Goal: Obtain resource: Download file/media

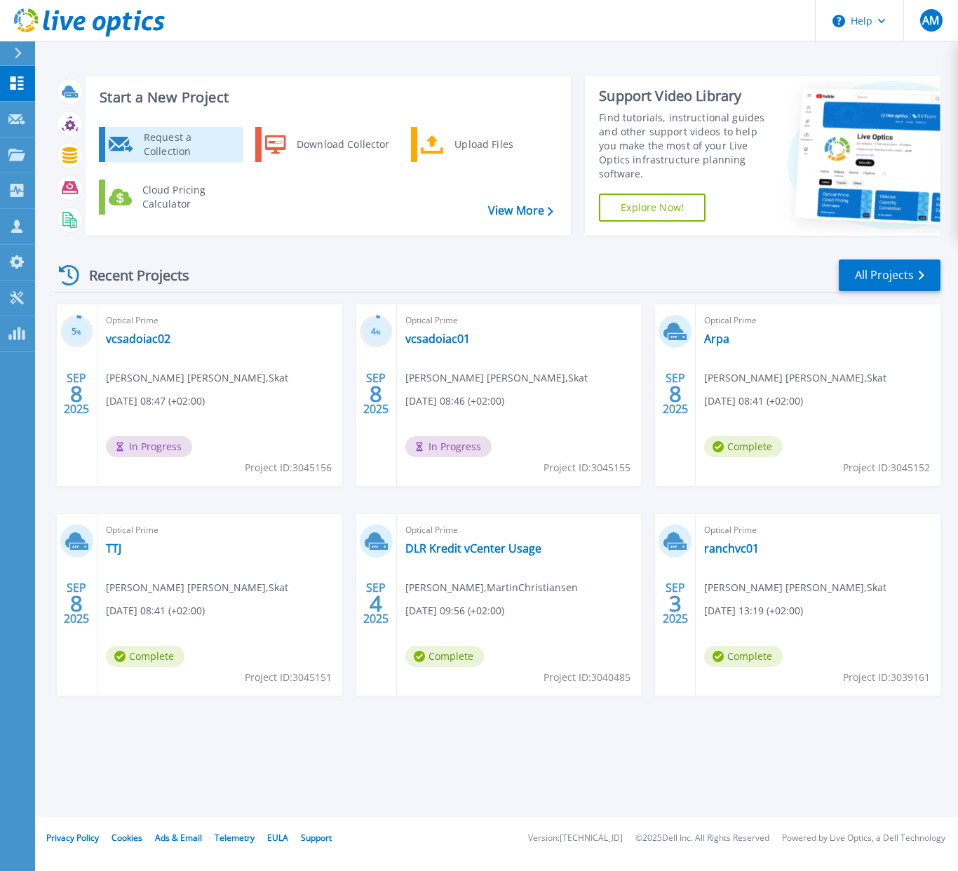
click at [149, 137] on div "Request a Collection" at bounding box center [188, 144] width 102 height 28
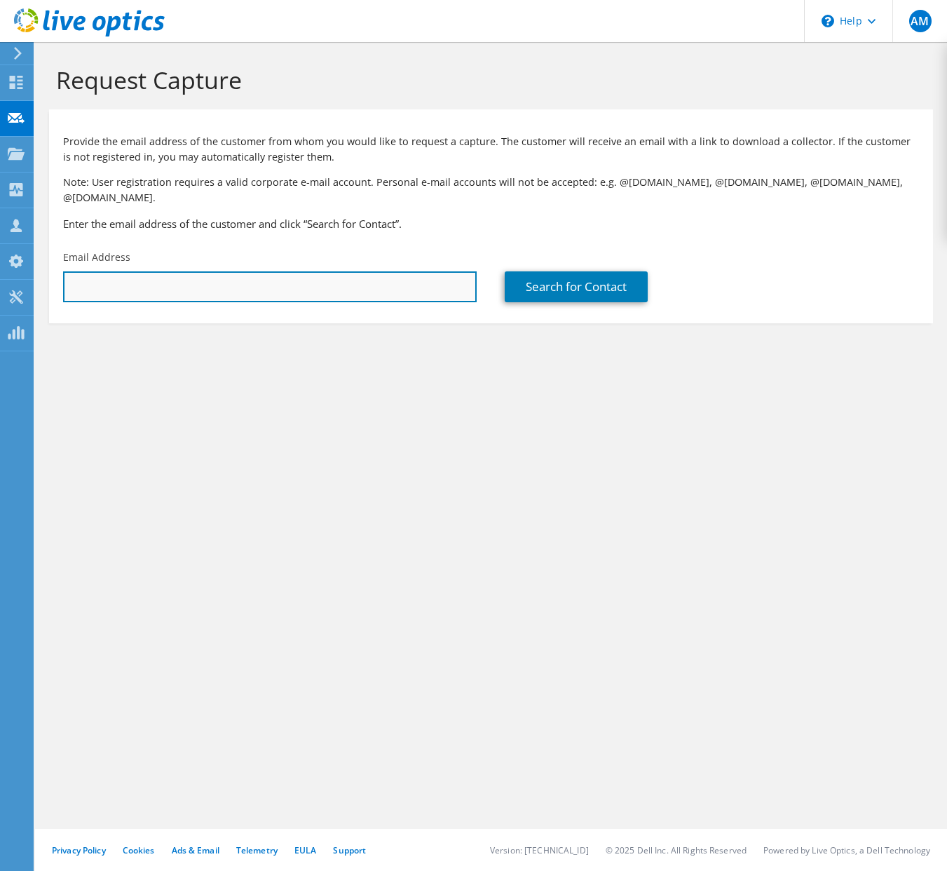
click at [224, 277] on input "text" at bounding box center [270, 286] width 414 height 31
paste input "rjgl@abgroup.dk"
type input "rjgl@abgroup.dk"
click at [558, 290] on div "Search for Contact" at bounding box center [712, 276] width 442 height 66
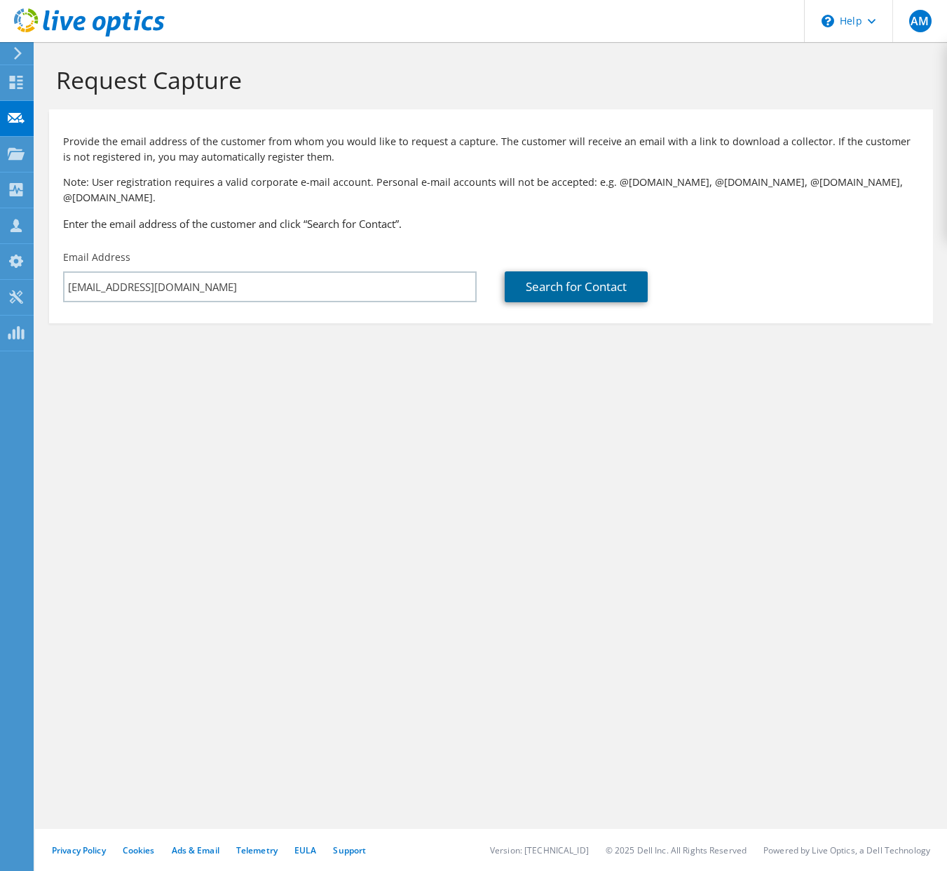
click at [559, 275] on link "Search for Contact" at bounding box center [576, 286] width 143 height 31
type input "Alm. Brand A/S"
type input "Jesper Groth"
type input "Løhr"
type input "Denmark"
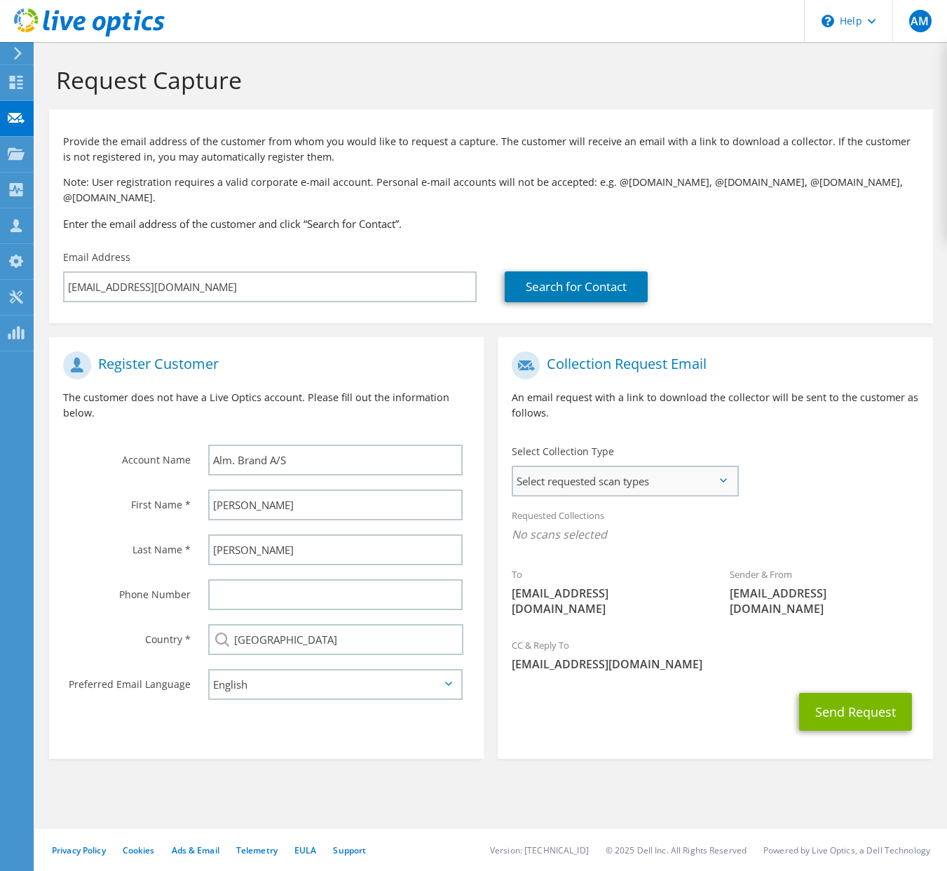
click at [728, 470] on span "Select requested scan types" at bounding box center [625, 481] width 224 height 28
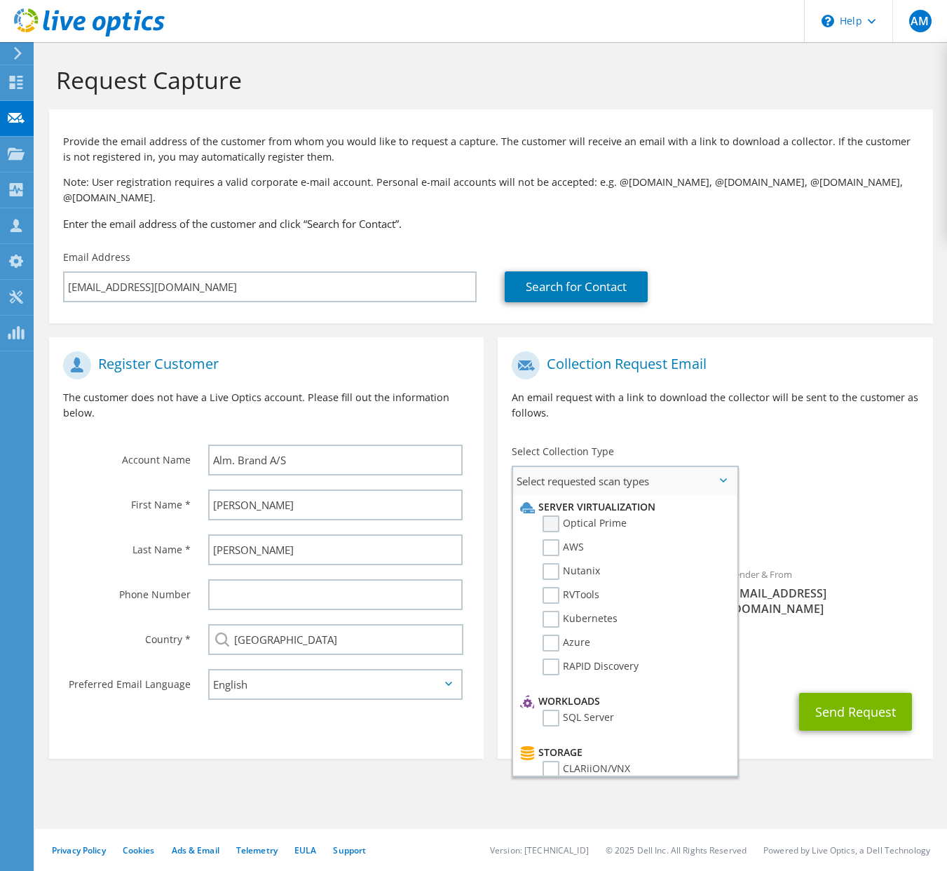
click at [607, 515] on label "Optical Prime" at bounding box center [585, 523] width 84 height 17
click at [0, 0] on input "Optical Prime" at bounding box center [0, 0] width 0 height 0
click at [855, 697] on button "Send Request" at bounding box center [855, 716] width 113 height 38
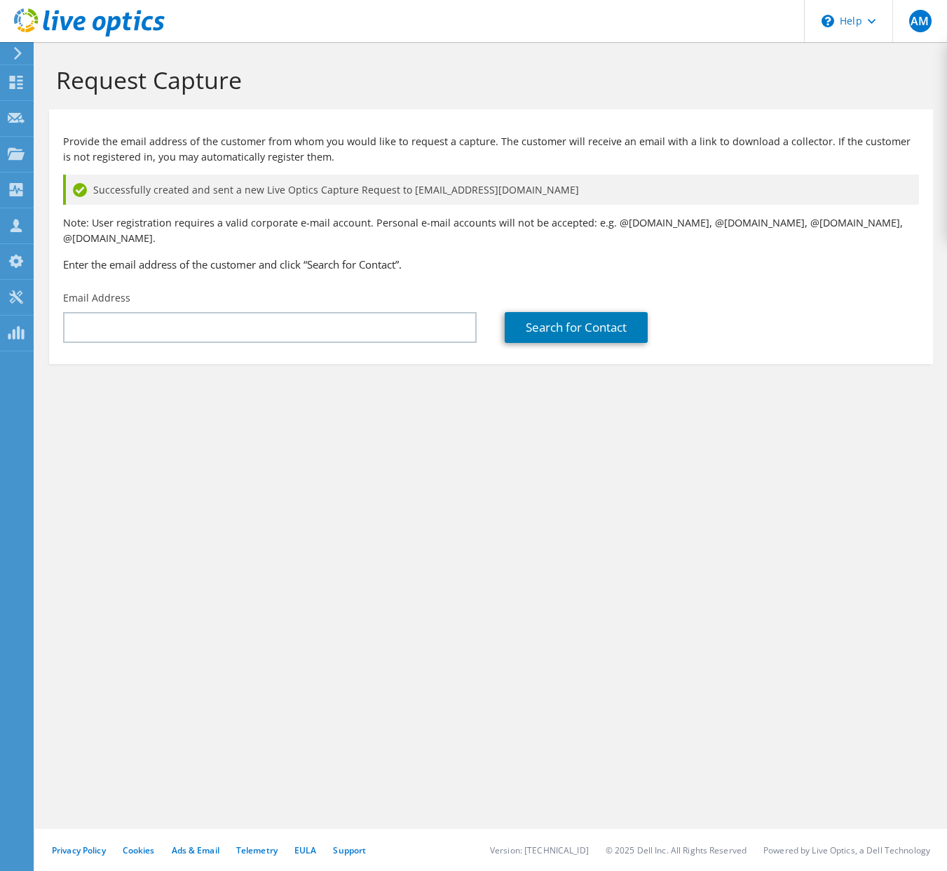
click at [317, 93] on h1 "Request Capture" at bounding box center [487, 79] width 863 height 29
click at [20, 55] on icon at bounding box center [18, 53] width 11 height 13
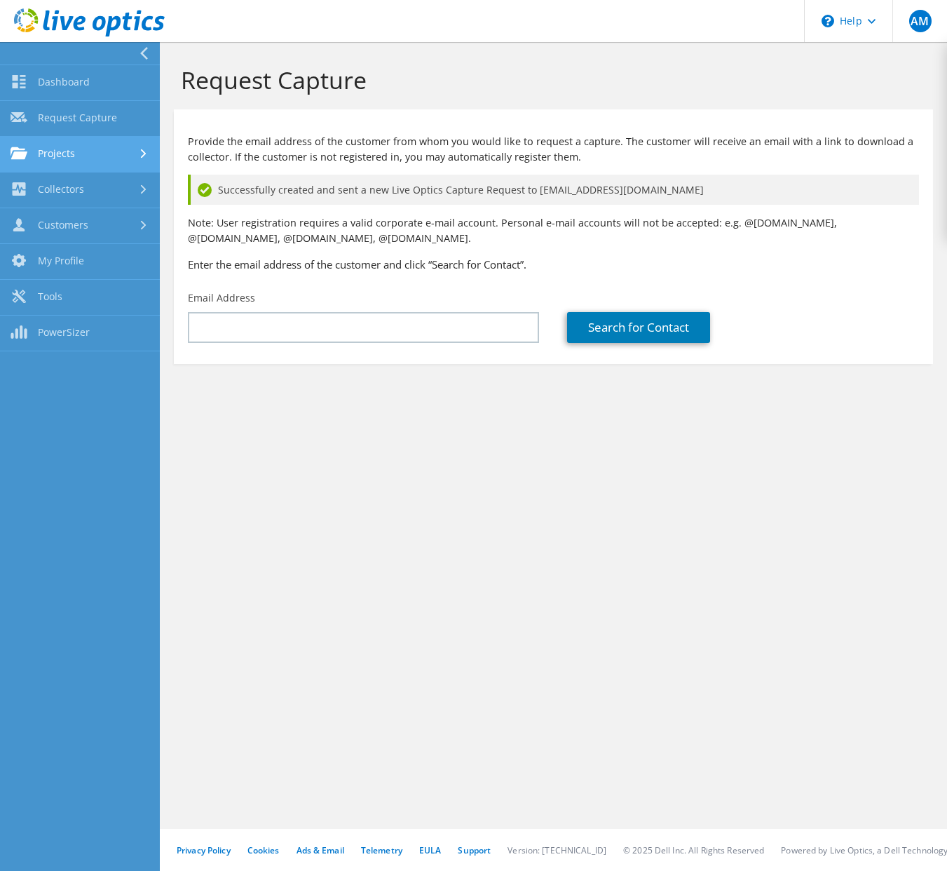
click at [76, 158] on link "Projects" at bounding box center [80, 155] width 160 height 36
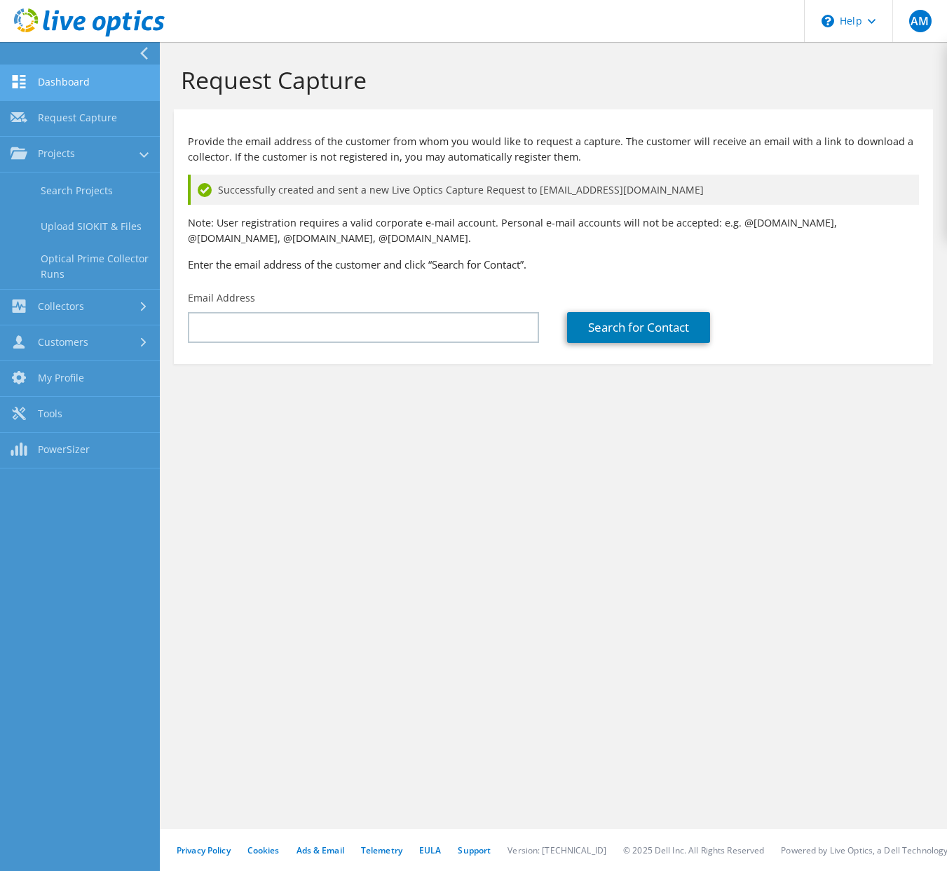
click at [58, 79] on link "Dashboard" at bounding box center [80, 83] width 160 height 36
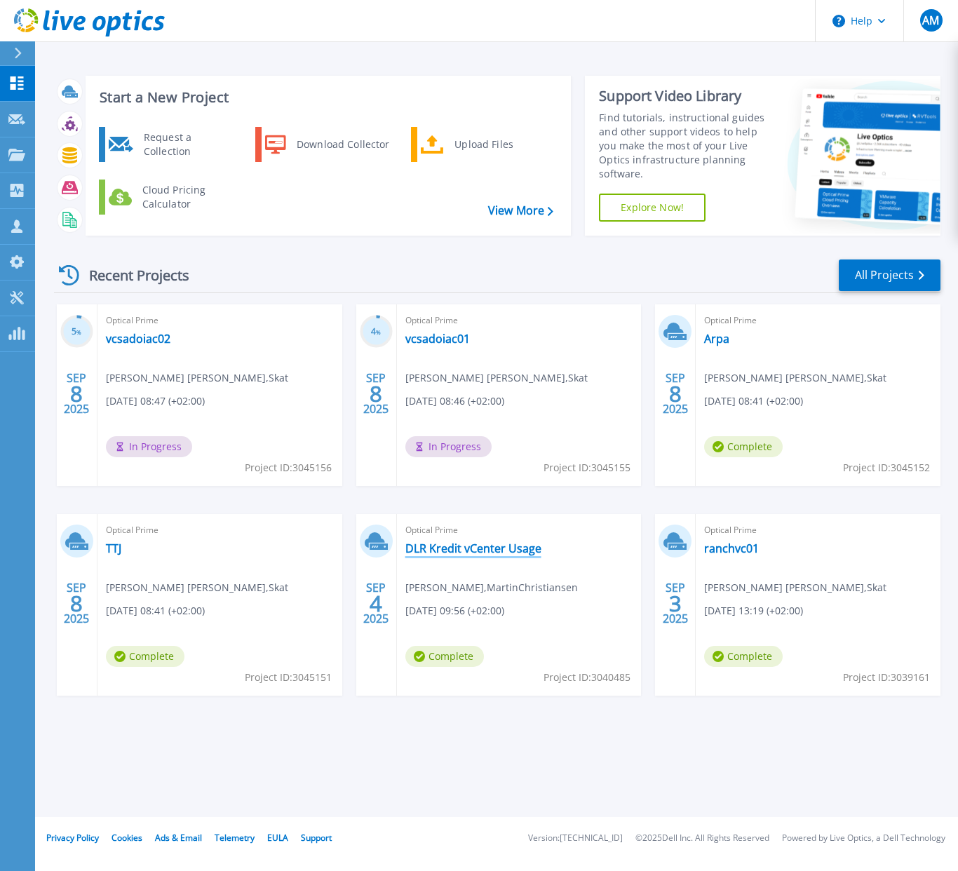
click at [451, 547] on link "DLR Kredit vCenter Usage" at bounding box center [473, 548] width 136 height 14
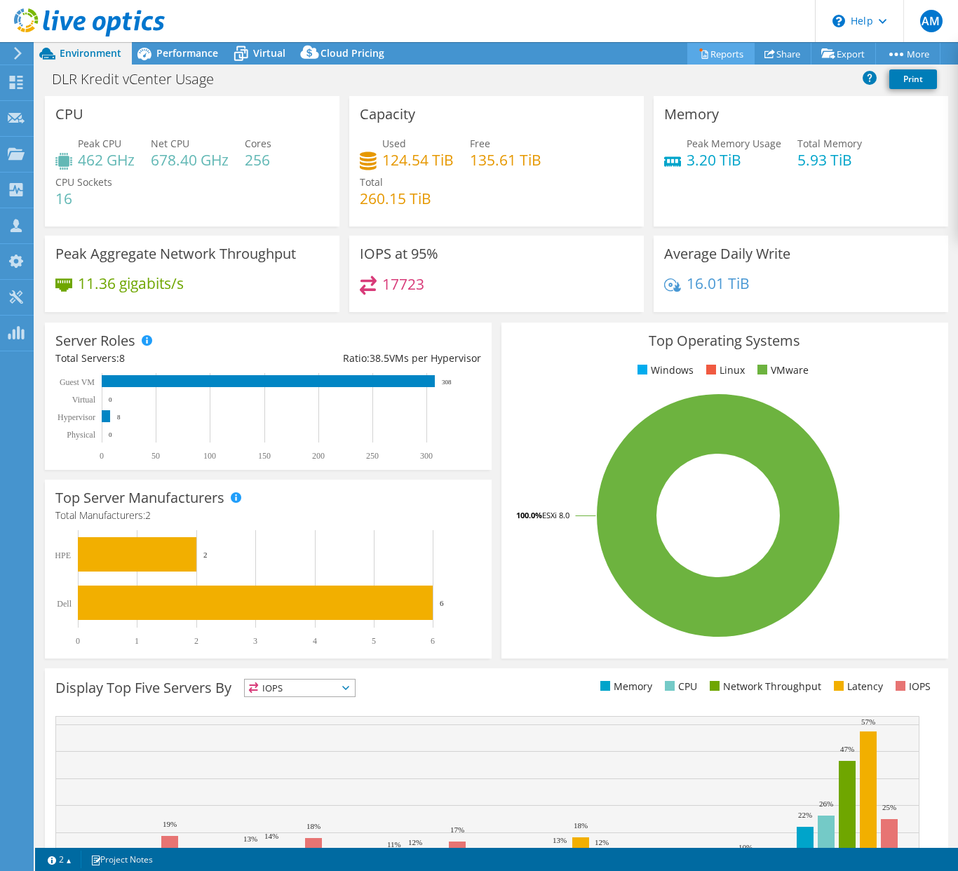
select select "USD"
click at [724, 55] on link "Reports" at bounding box center [720, 54] width 67 height 22
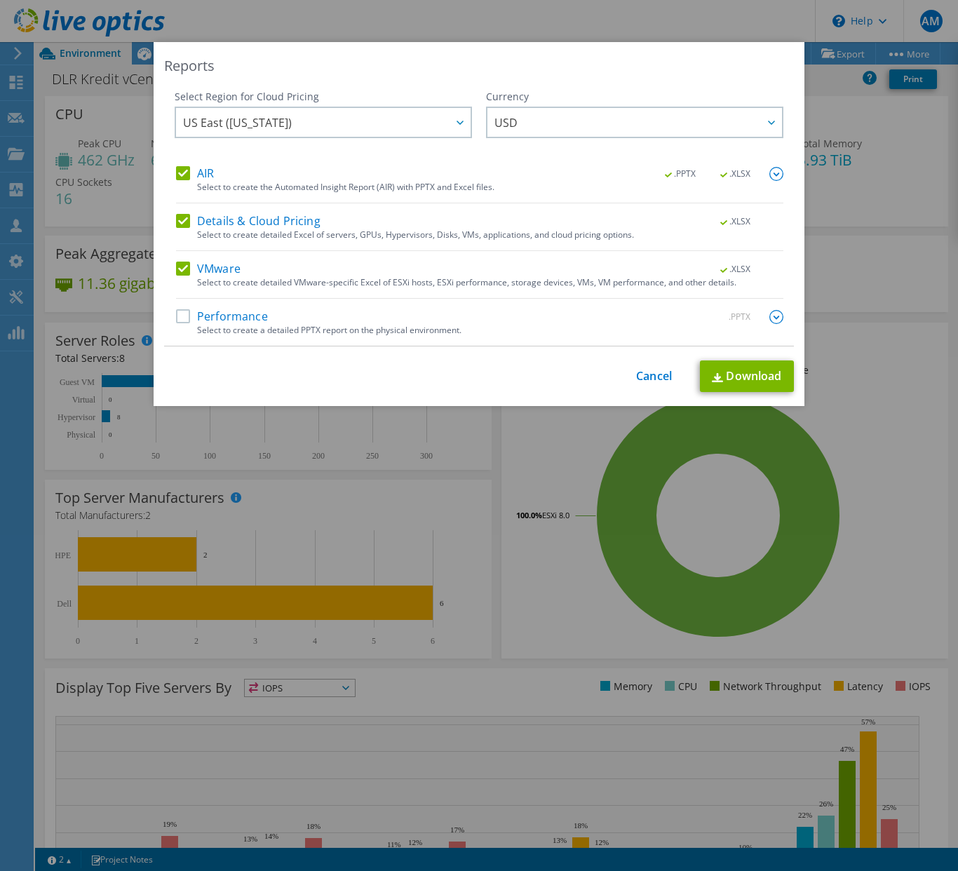
click at [181, 318] on label "Performance" at bounding box center [222, 317] width 92 height 14
click at [0, 0] on input "Performance" at bounding box center [0, 0] width 0 height 0
click at [737, 381] on link "Download" at bounding box center [747, 377] width 94 height 32
drag, startPoint x: 824, startPoint y: 98, endPoint x: 824, endPoint y: 118, distance: 20.3
click at [824, 98] on div "Reports Select Region for Cloud Pricing Asia Pacific (Hong Kong) Asia Pacific (…" at bounding box center [479, 435] width 958 height 787
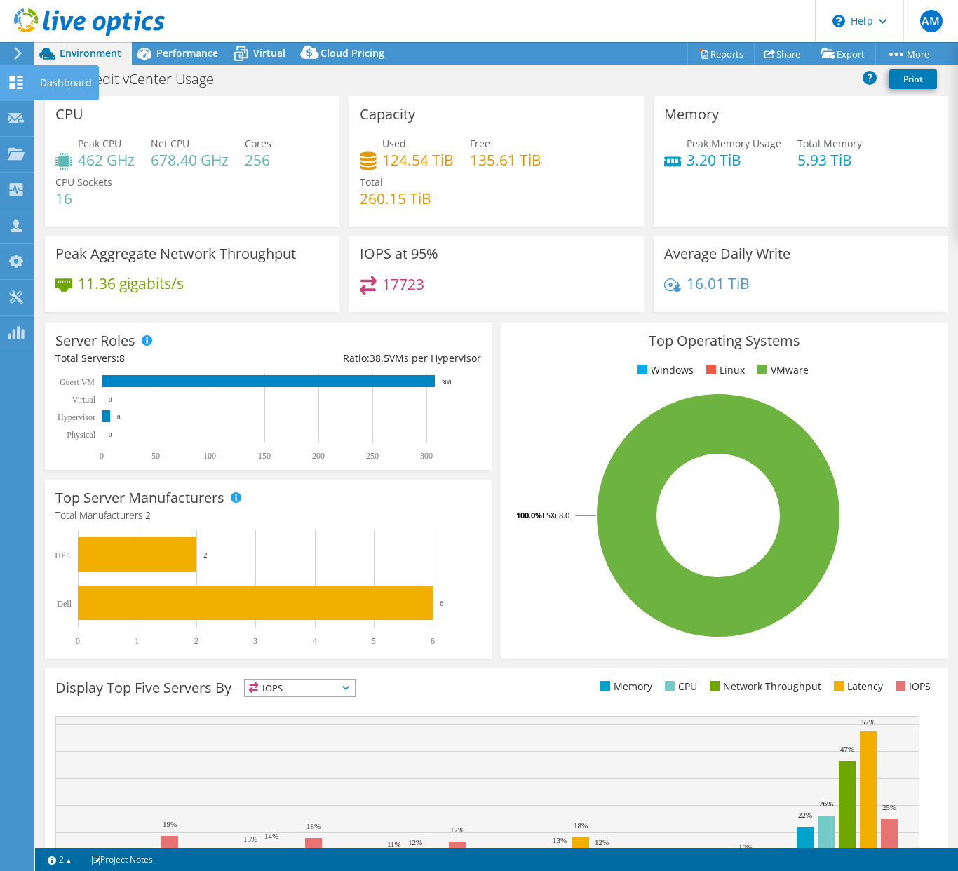
click at [15, 81] on icon at bounding box center [16, 82] width 17 height 13
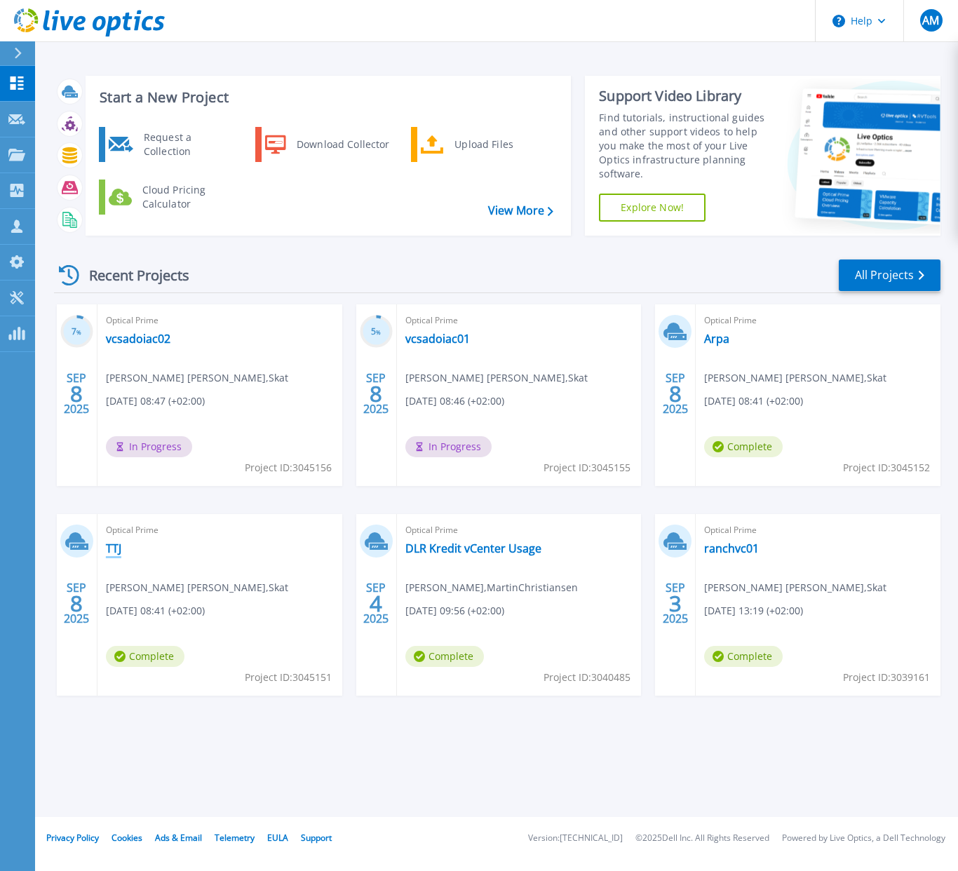
click at [118, 547] on link "TTJ" at bounding box center [113, 548] width 15 height 14
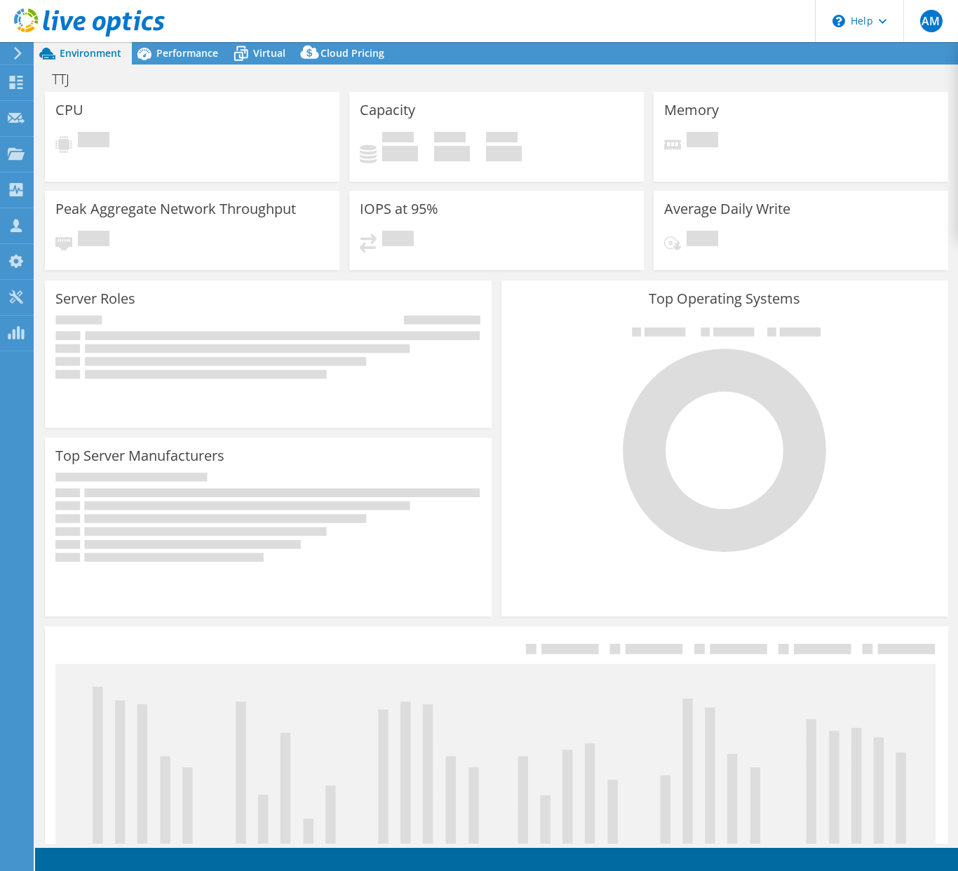
select select "USD"
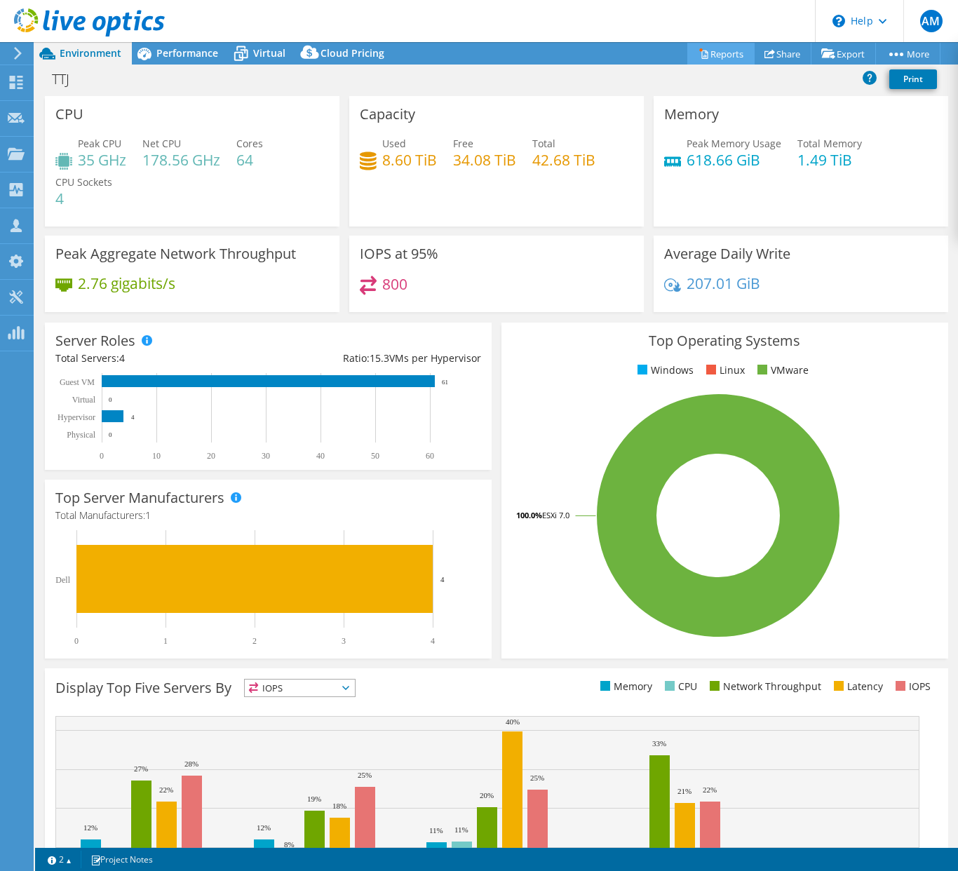
click at [715, 51] on link "Reports" at bounding box center [720, 54] width 67 height 22
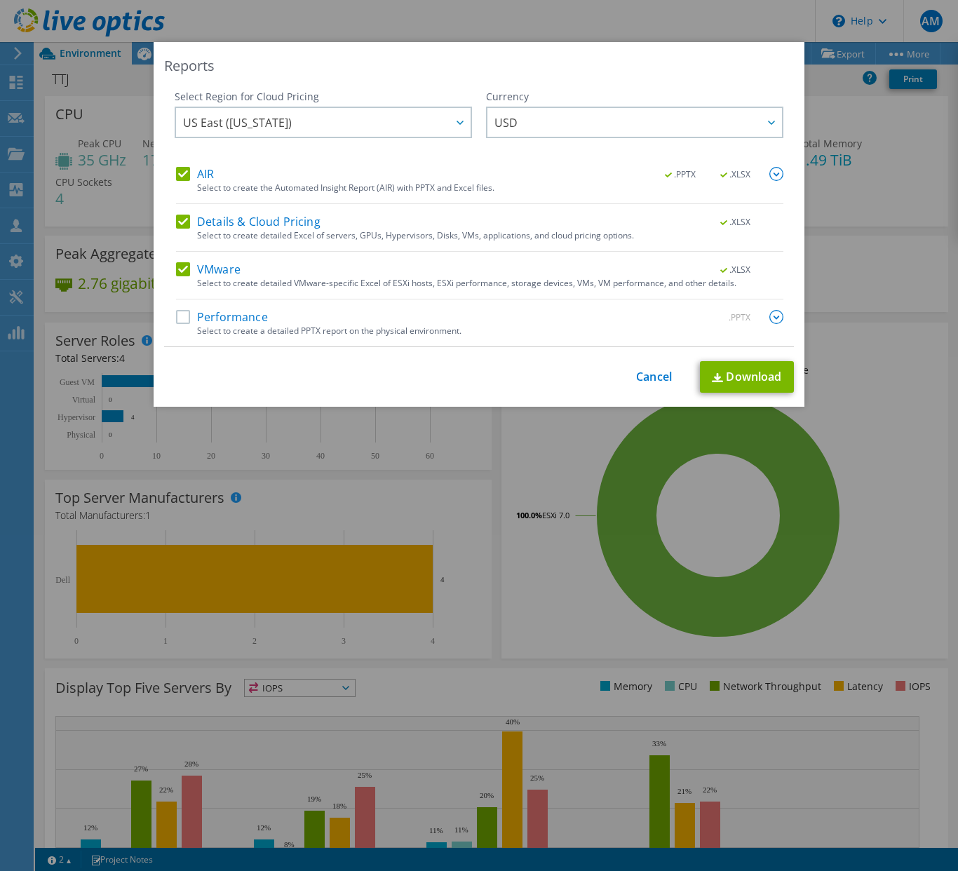
click at [182, 319] on label "Performance" at bounding box center [222, 317] width 92 height 14
click at [0, 0] on input "Performance" at bounding box center [0, 0] width 0 height 0
click at [740, 380] on link "Download" at bounding box center [747, 377] width 94 height 32
click at [644, 379] on link "Cancel" at bounding box center [654, 376] width 36 height 13
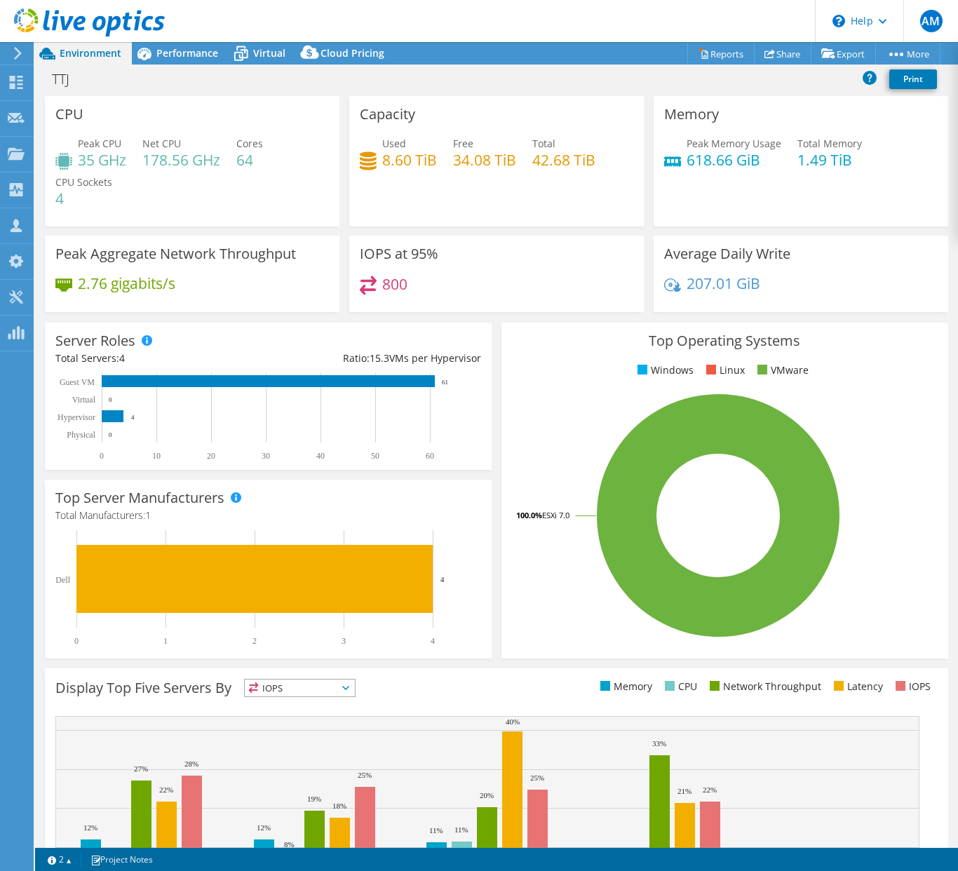
click at [13, 53] on icon at bounding box center [18, 53] width 11 height 13
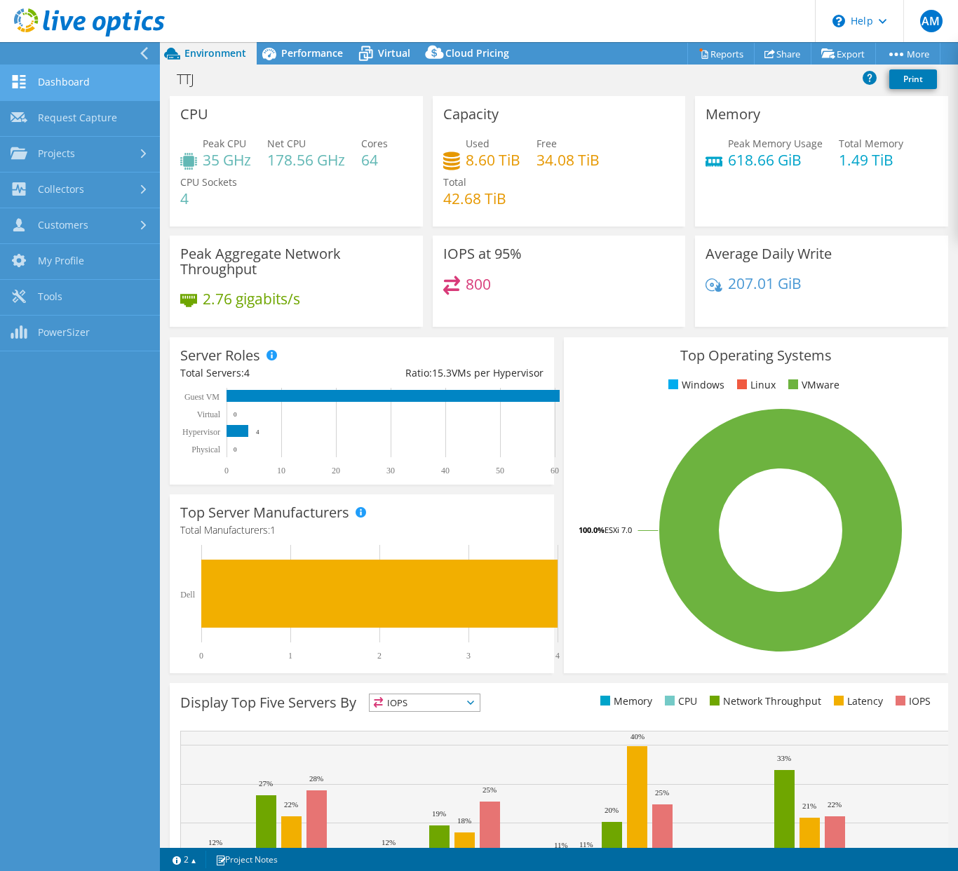
click at [69, 80] on link "Dashboard" at bounding box center [80, 83] width 160 height 36
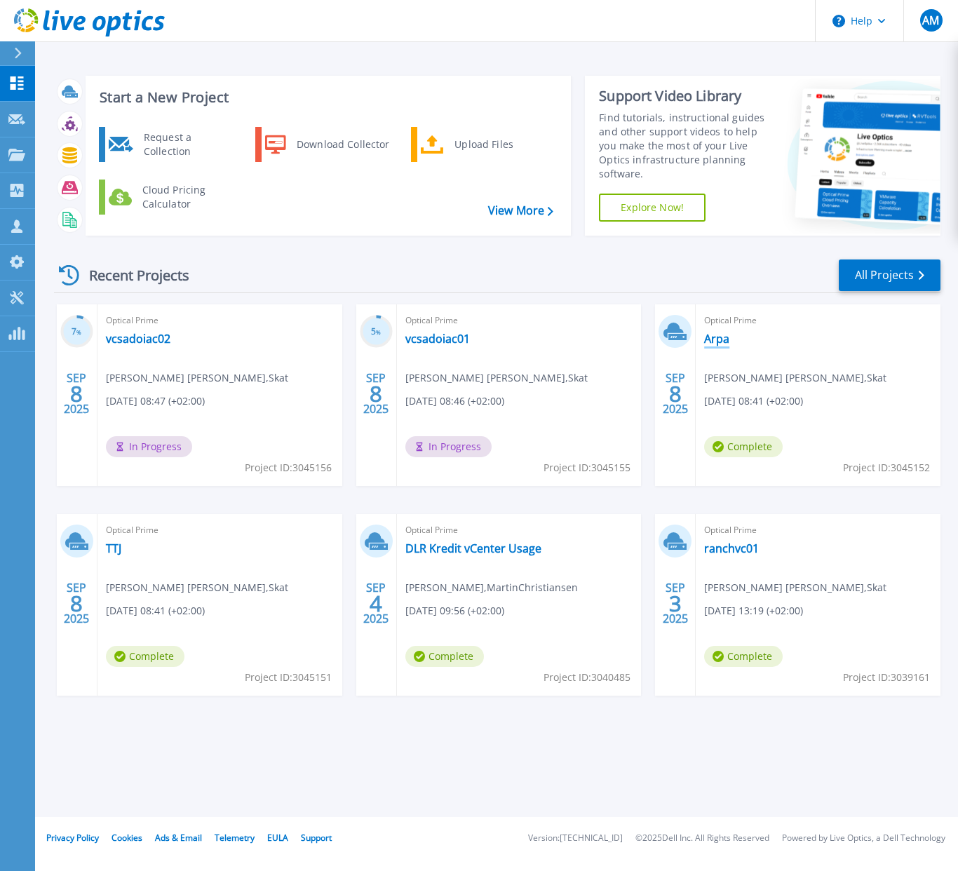
click at [712, 340] on link "Arpa" at bounding box center [716, 339] width 25 height 14
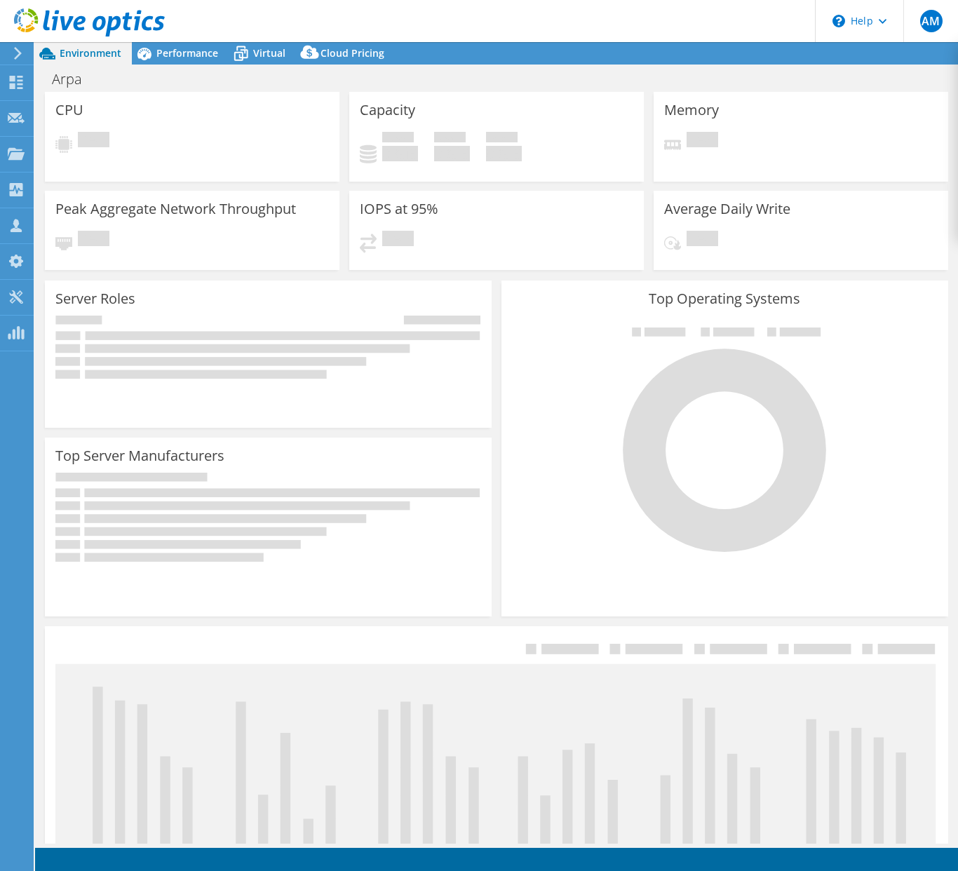
select select "USD"
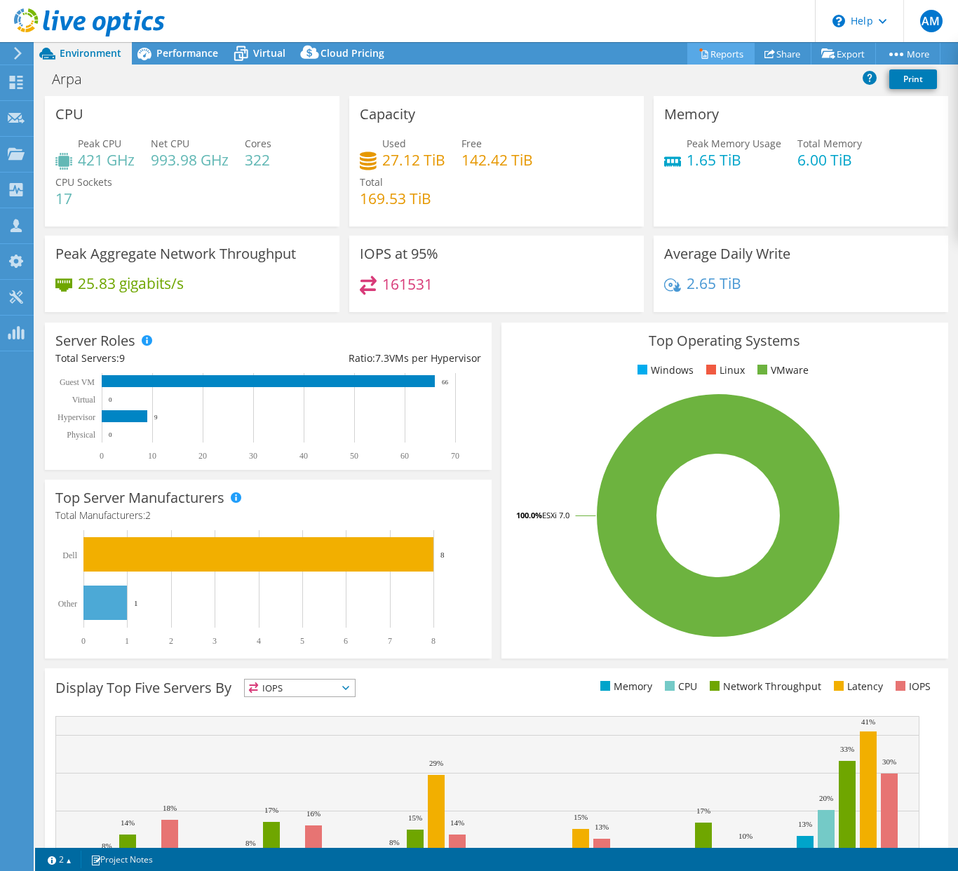
click at [719, 48] on link "Reports" at bounding box center [720, 54] width 67 height 22
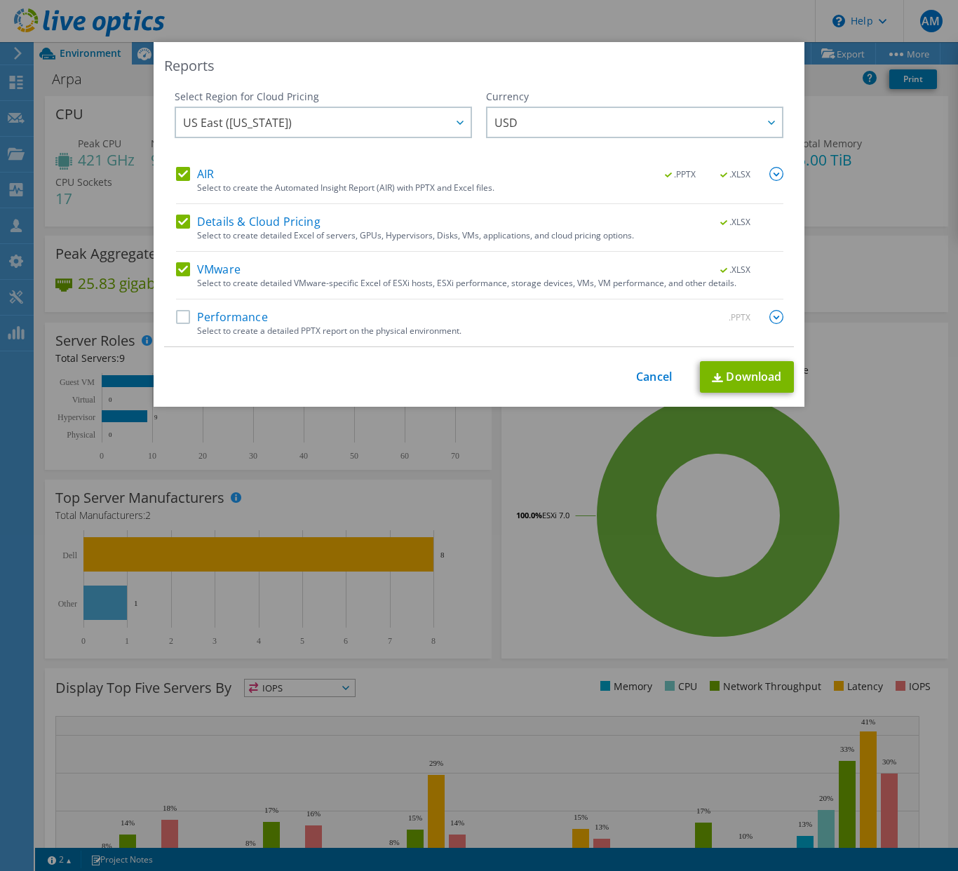
click at [176, 318] on label "Performance" at bounding box center [222, 317] width 92 height 14
click at [0, 0] on input "Performance" at bounding box center [0, 0] width 0 height 0
click at [739, 377] on link "Download" at bounding box center [747, 377] width 94 height 32
click at [653, 378] on link "Cancel" at bounding box center [654, 376] width 36 height 13
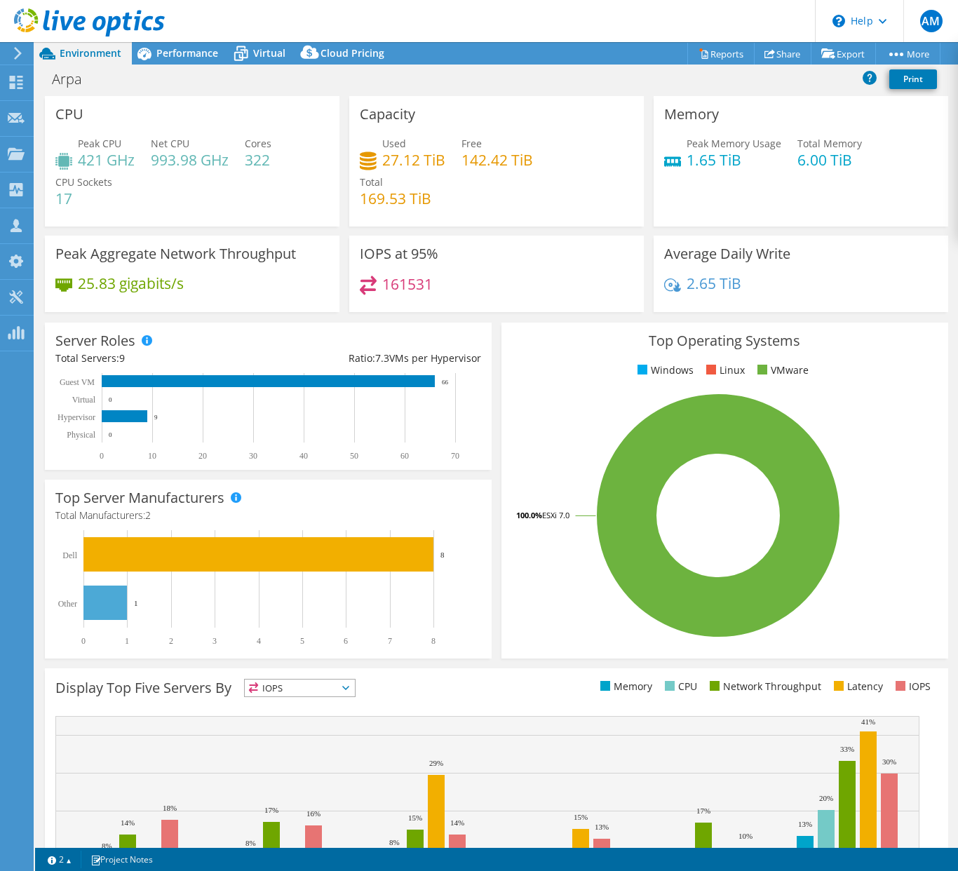
drag, startPoint x: 271, startPoint y: 475, endPoint x: 273, endPoint y: 465, distance: 9.2
click at [22, 55] on icon at bounding box center [18, 53] width 11 height 13
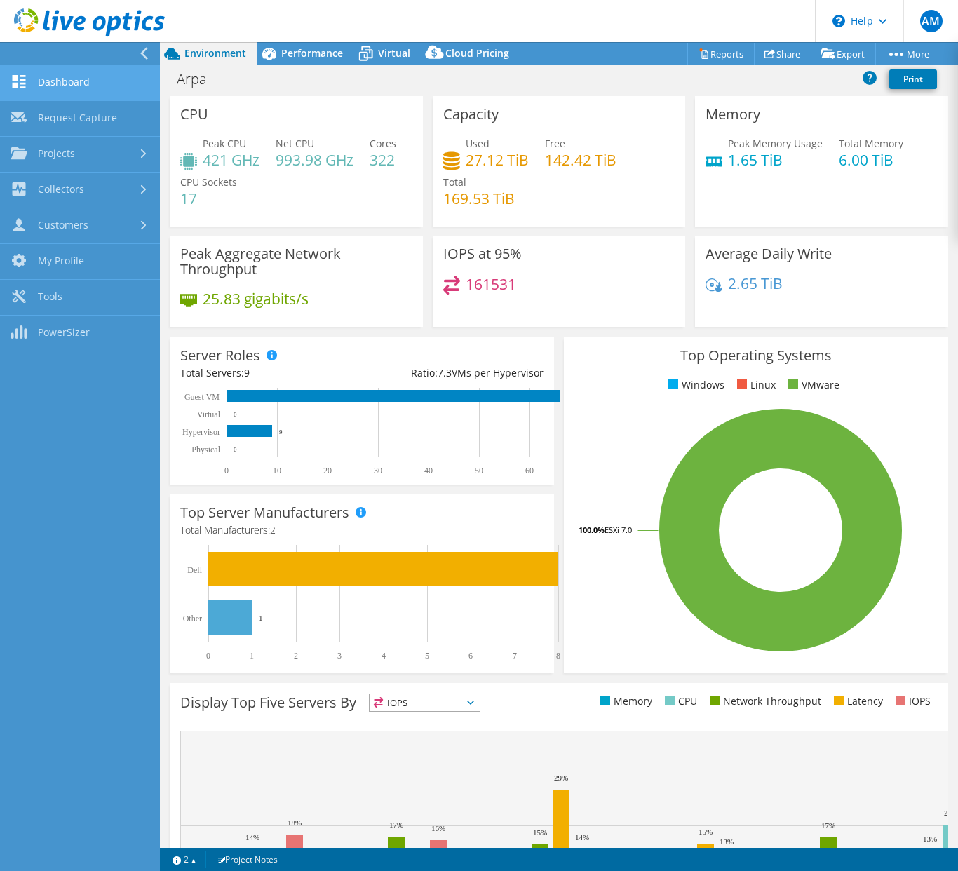
click at [34, 88] on link "Dashboard" at bounding box center [80, 83] width 160 height 36
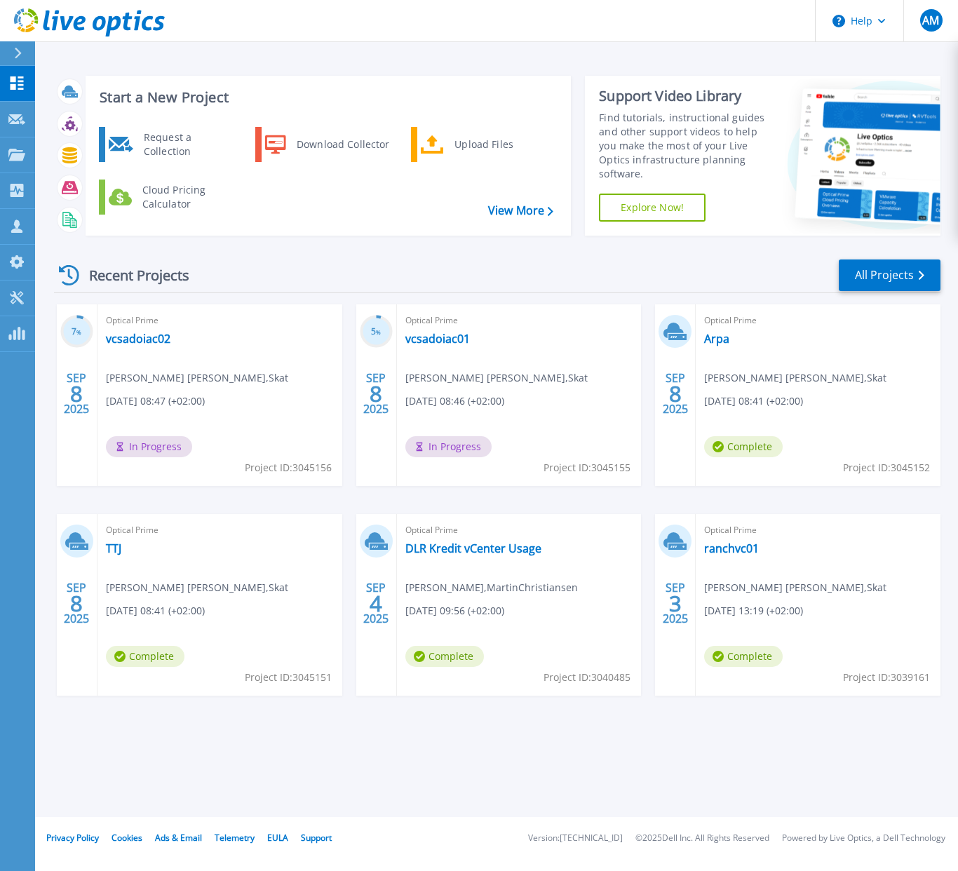
click at [163, 658] on span "Complete" at bounding box center [145, 656] width 79 height 21
click at [113, 548] on link "TTJ" at bounding box center [113, 548] width 15 height 14
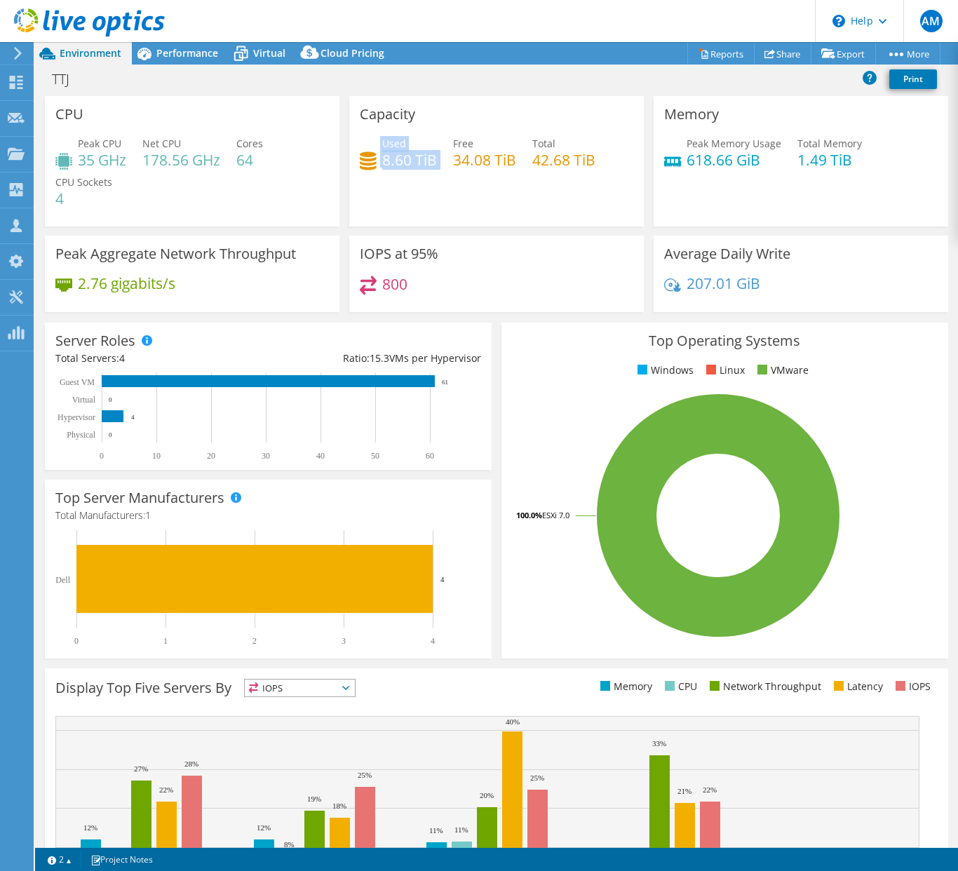
drag, startPoint x: 434, startPoint y: 163, endPoint x: 362, endPoint y: 165, distance: 72.3
click at [362, 165] on div "Used 8.60 TiB Free 34.08 TiB Total 42.68 TiB" at bounding box center [496, 159] width 273 height 46
click at [270, 51] on span "Virtual" at bounding box center [269, 52] width 32 height 13
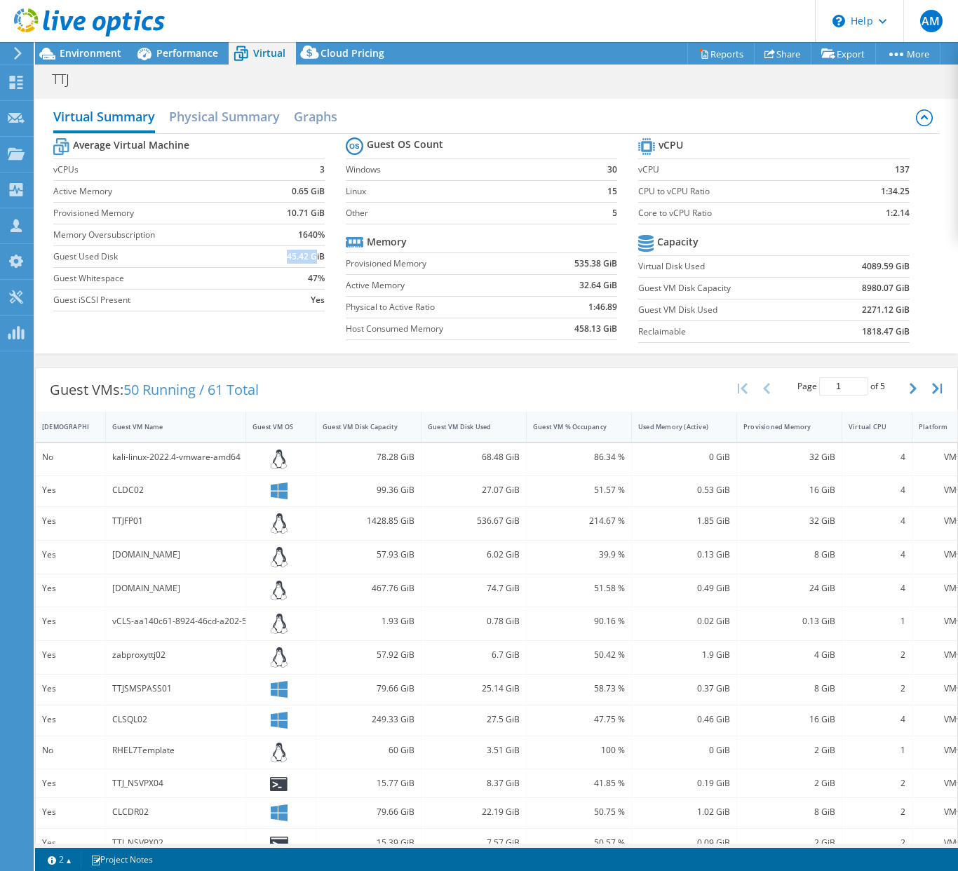
drag, startPoint x: 279, startPoint y: 255, endPoint x: 313, endPoint y: 254, distance: 34.4
click at [313, 254] on td "45.42 GiB" at bounding box center [295, 256] width 59 height 22
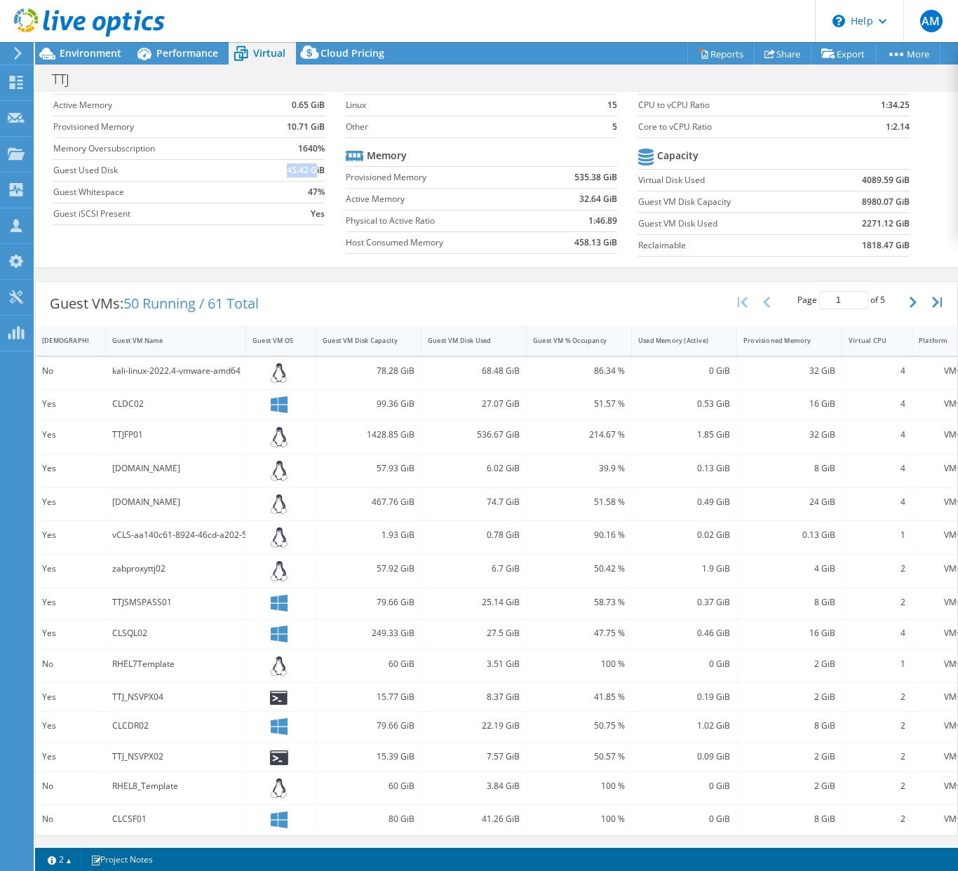
scroll to position [96, 0]
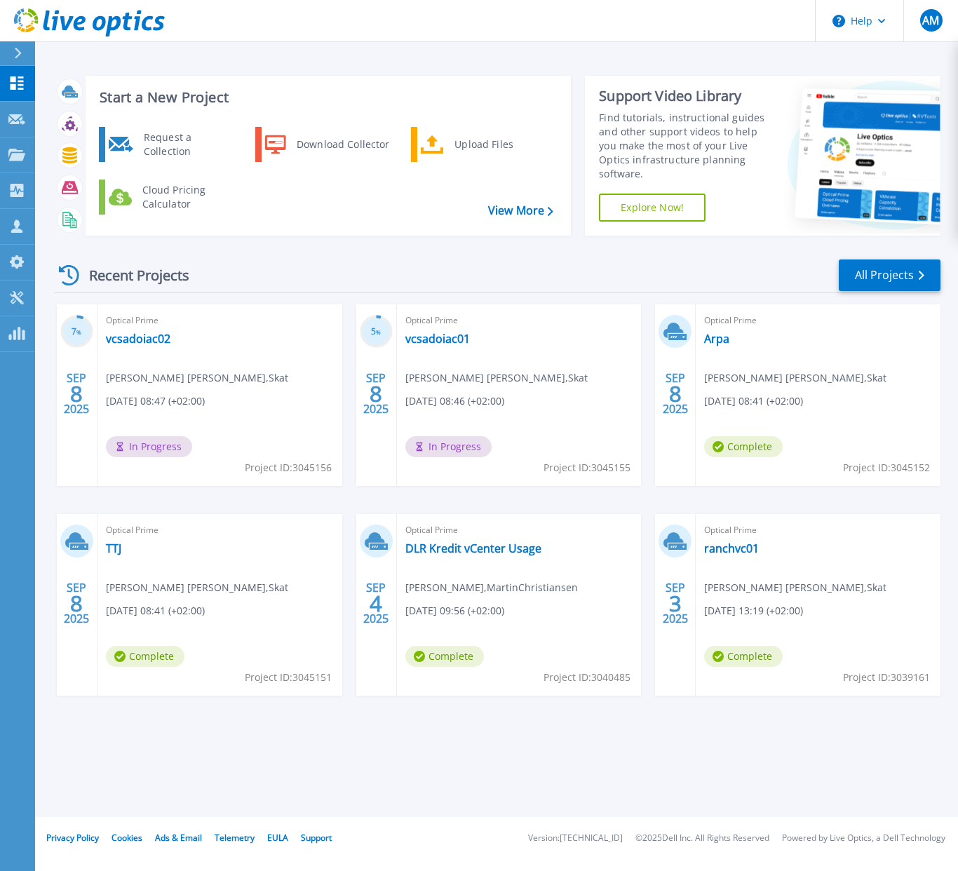
click at [13, 60] on div at bounding box center [24, 53] width 22 height 24
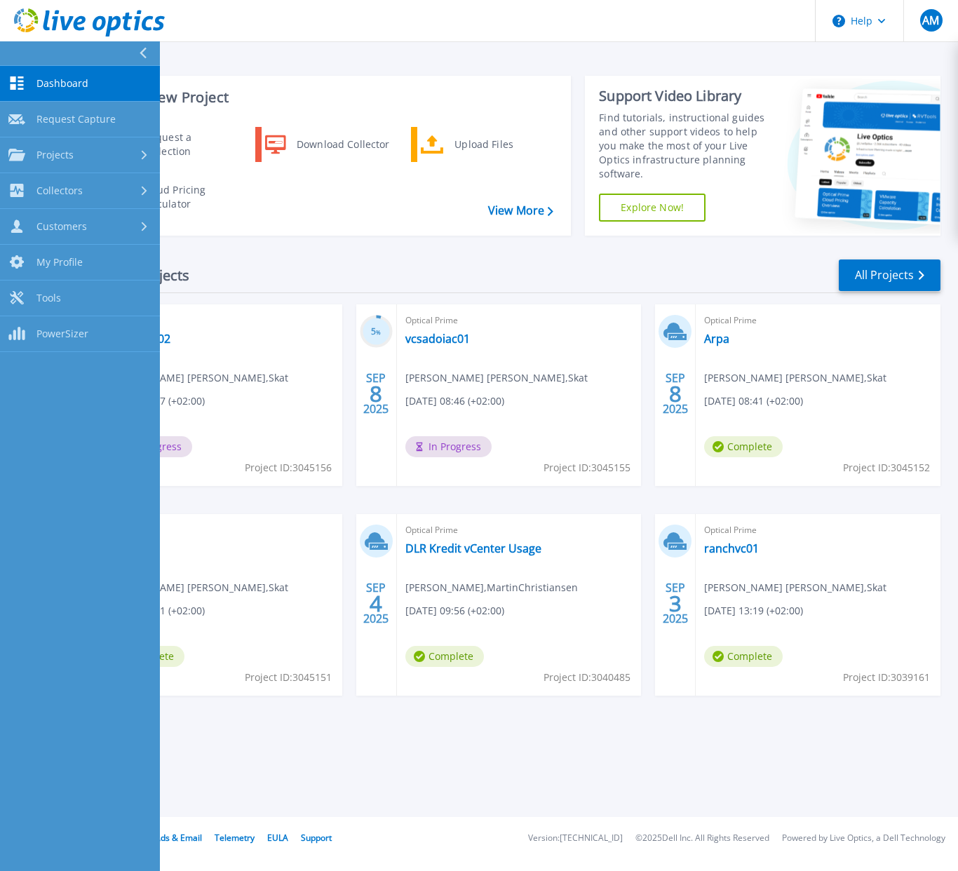
click at [67, 77] on span "Dashboard" at bounding box center [62, 83] width 52 height 13
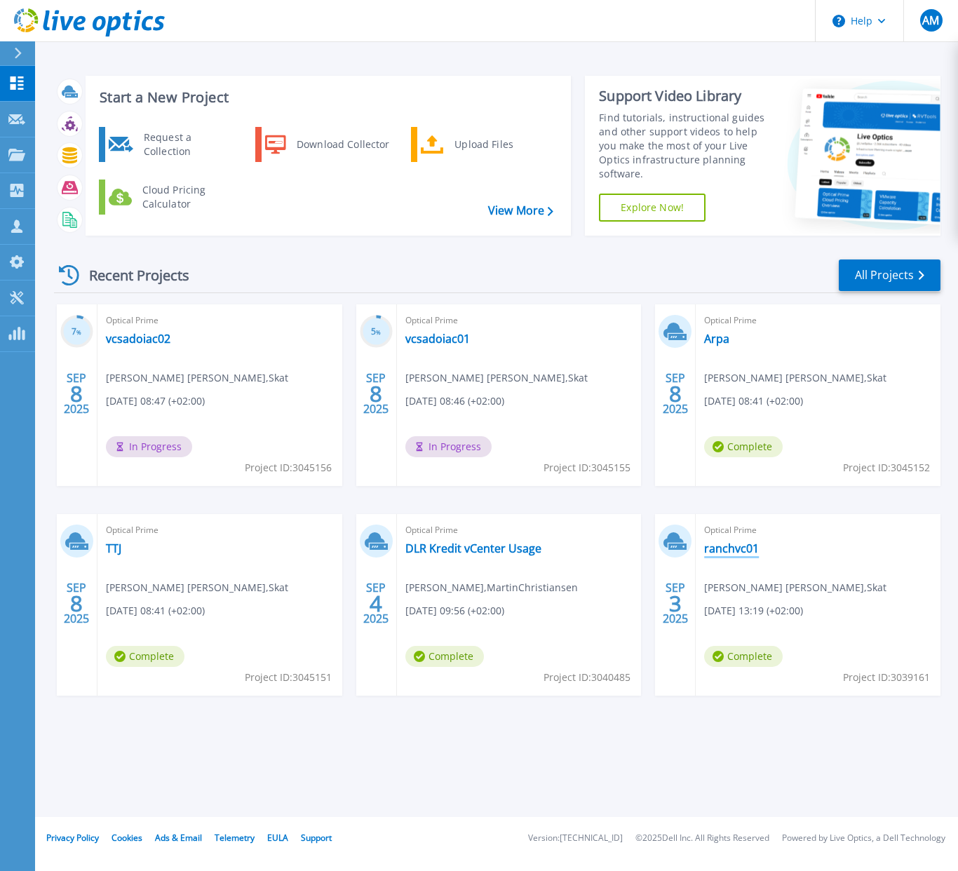
click at [733, 542] on link "ranchvc01" at bounding box center [731, 548] width 55 height 14
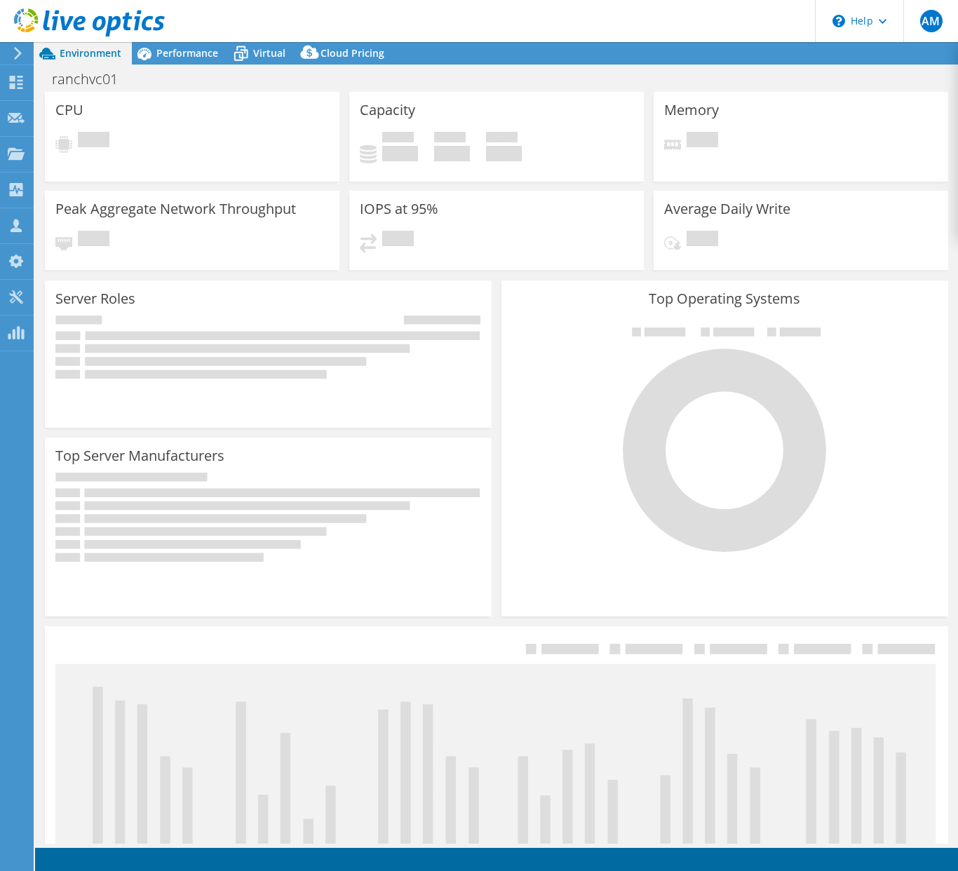
select select "USD"
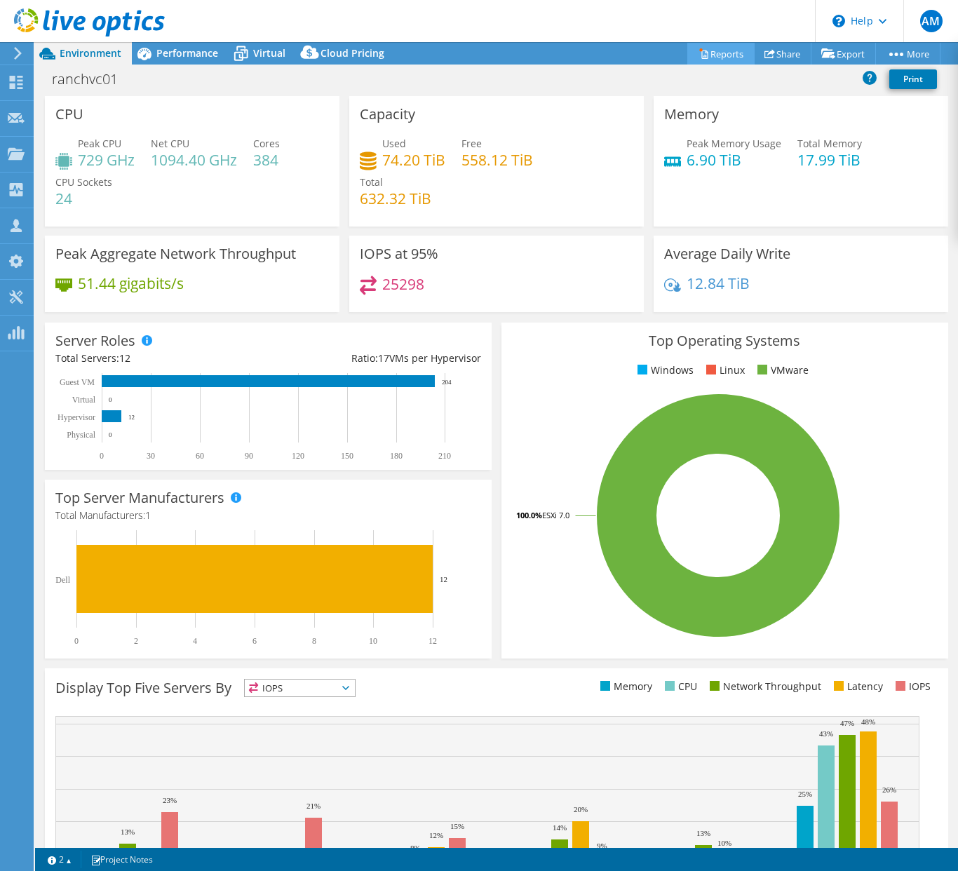
click at [719, 53] on link "Reports" at bounding box center [720, 54] width 67 height 22
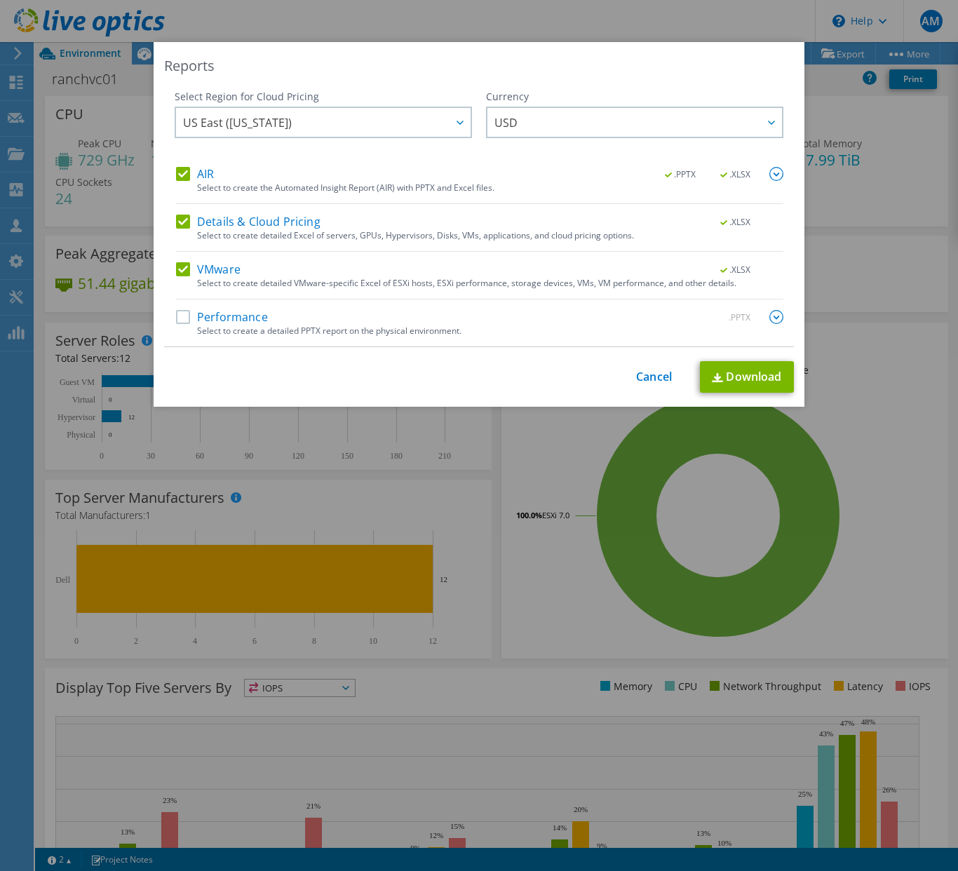
click at [181, 317] on label "Performance" at bounding box center [222, 317] width 92 height 14
click at [0, 0] on input "Performance" at bounding box center [0, 0] width 0 height 0
click at [745, 379] on link "Download" at bounding box center [747, 377] width 94 height 32
click at [641, 383] on div "This process may take a while, please wait... Cancel Download" at bounding box center [479, 377] width 630 height 32
click at [659, 383] on link "Cancel" at bounding box center [654, 376] width 36 height 13
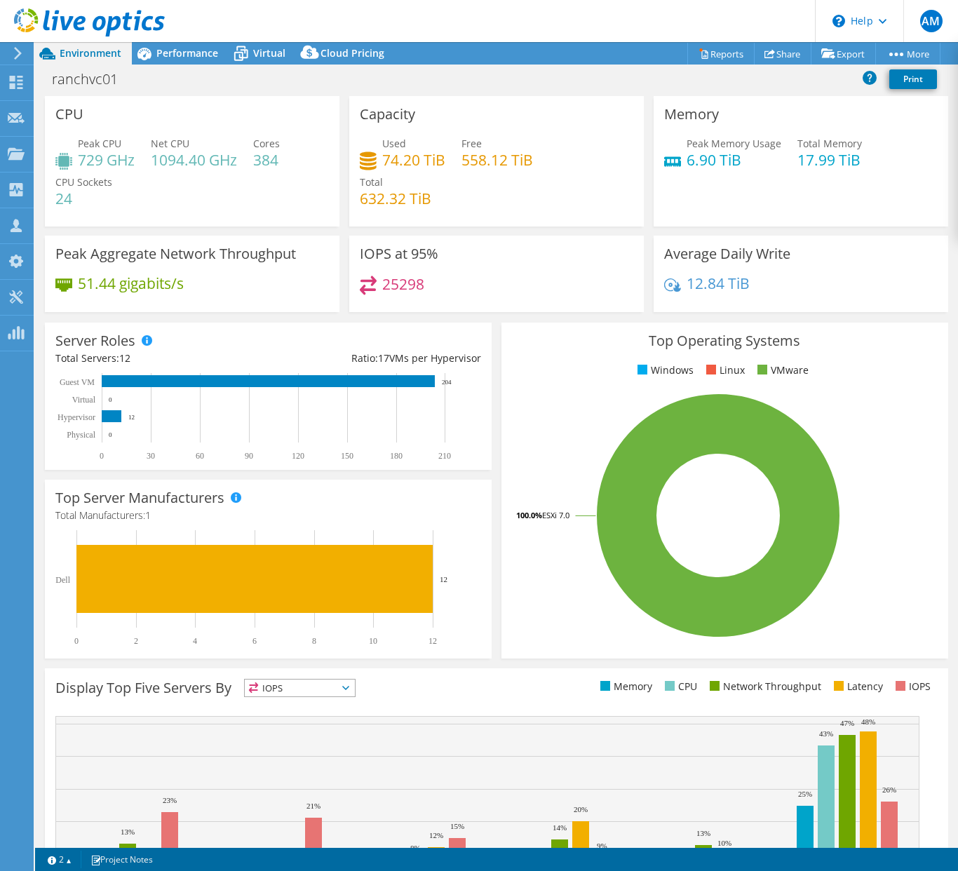
click at [21, 55] on icon at bounding box center [18, 53] width 11 height 13
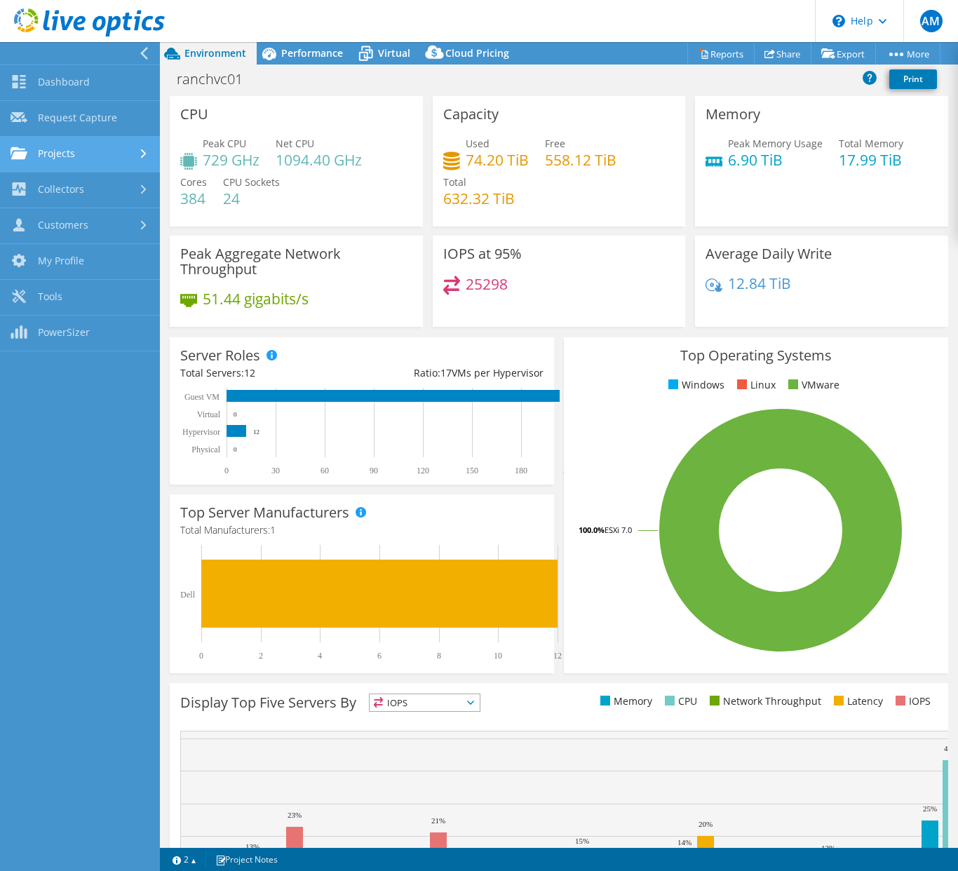
click at [56, 148] on link "Projects" at bounding box center [80, 155] width 160 height 36
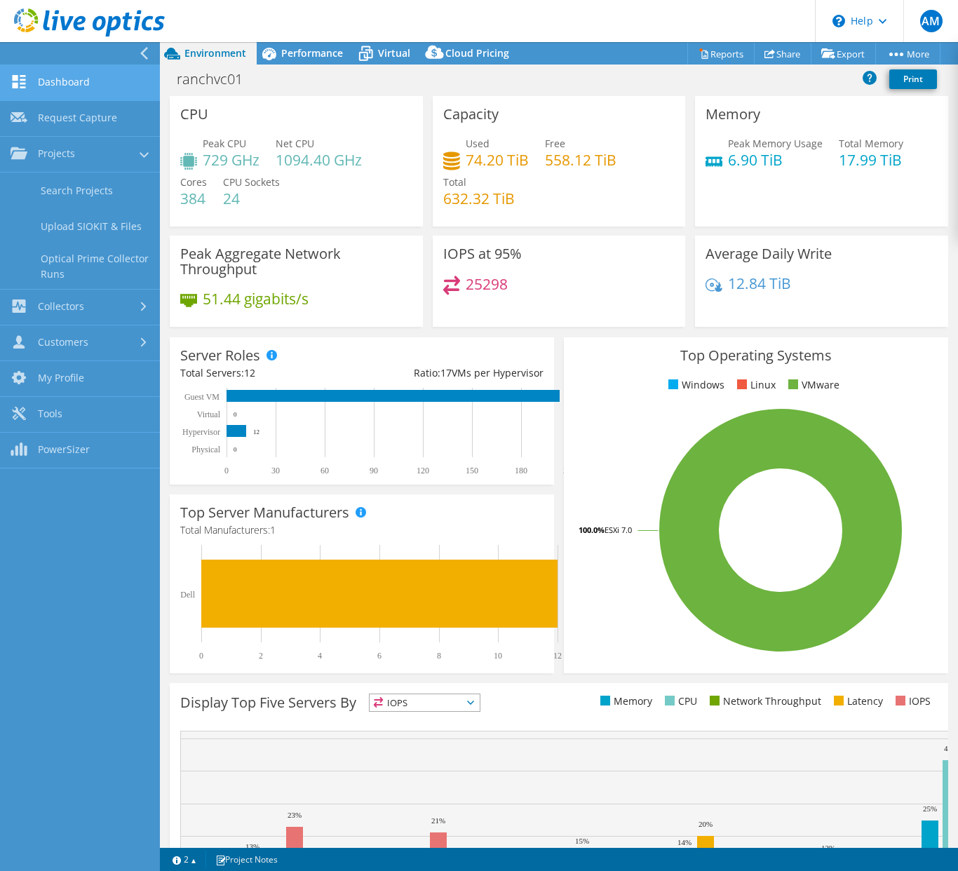
click at [52, 79] on link "Dashboard" at bounding box center [80, 83] width 160 height 36
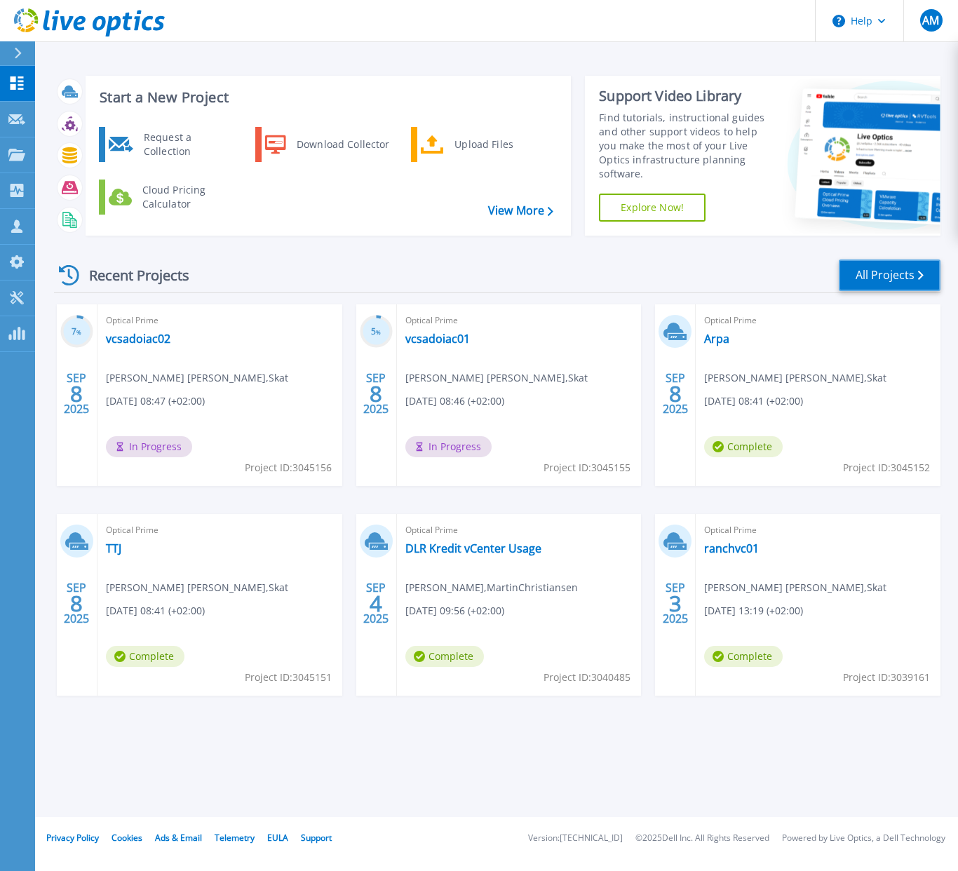
click at [878, 274] on link "All Projects" at bounding box center [889, 275] width 102 height 32
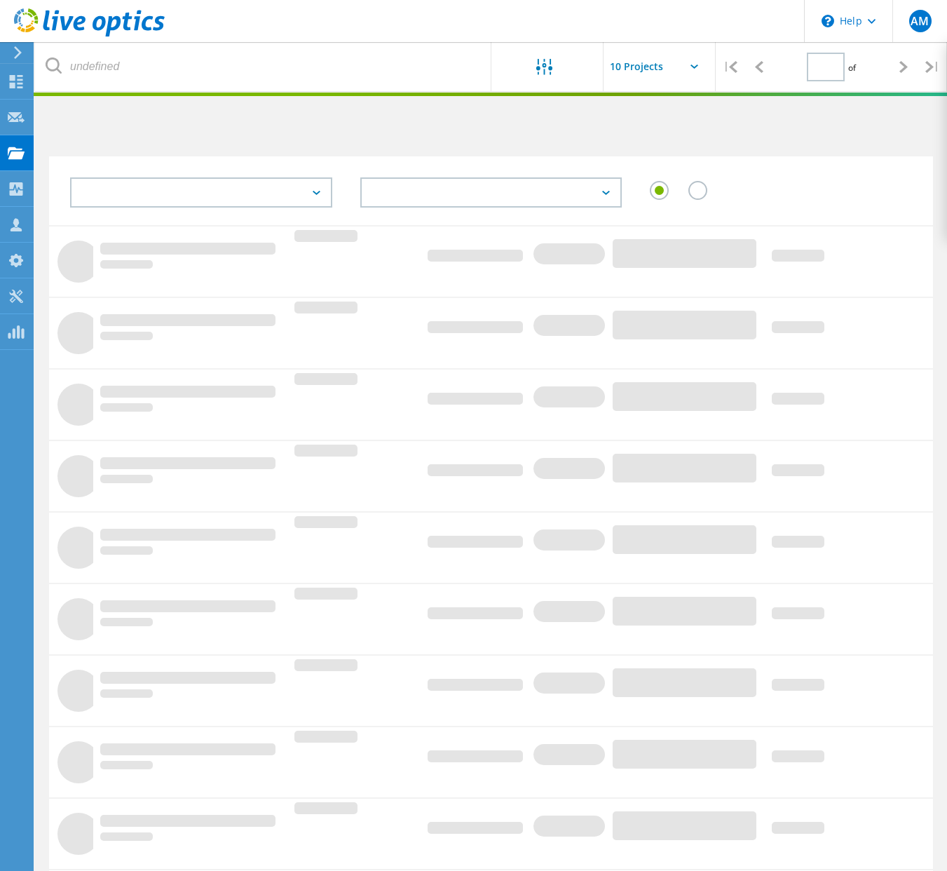
type input "1"
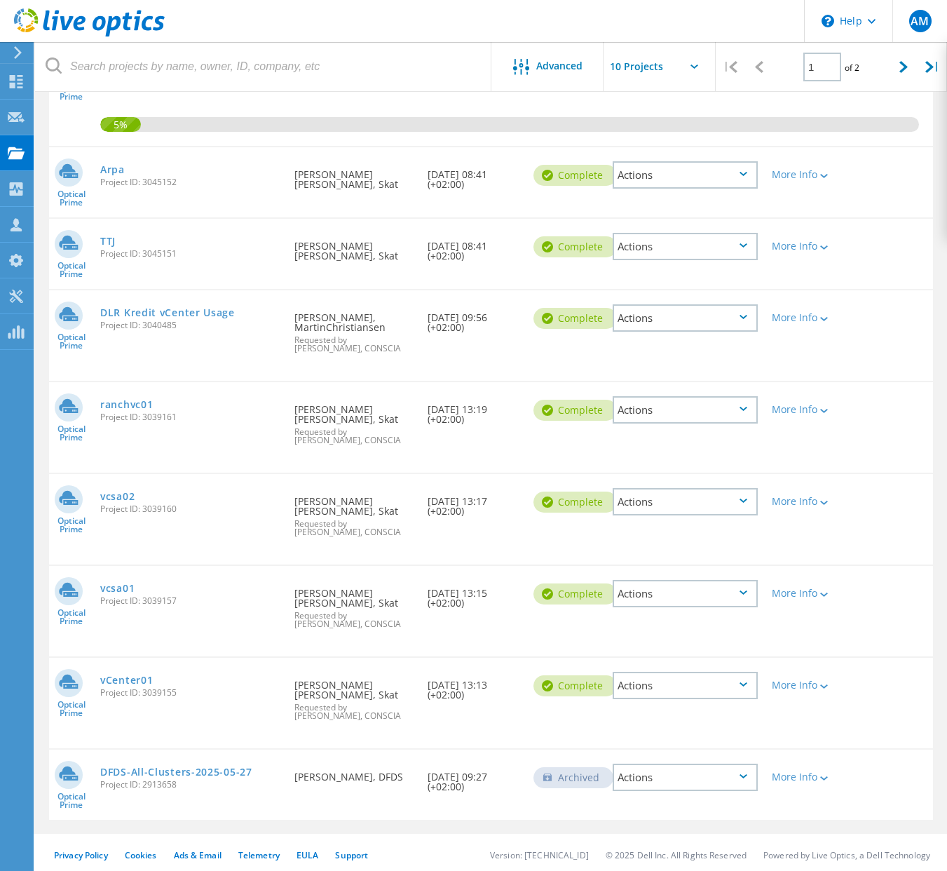
scroll to position [358, 0]
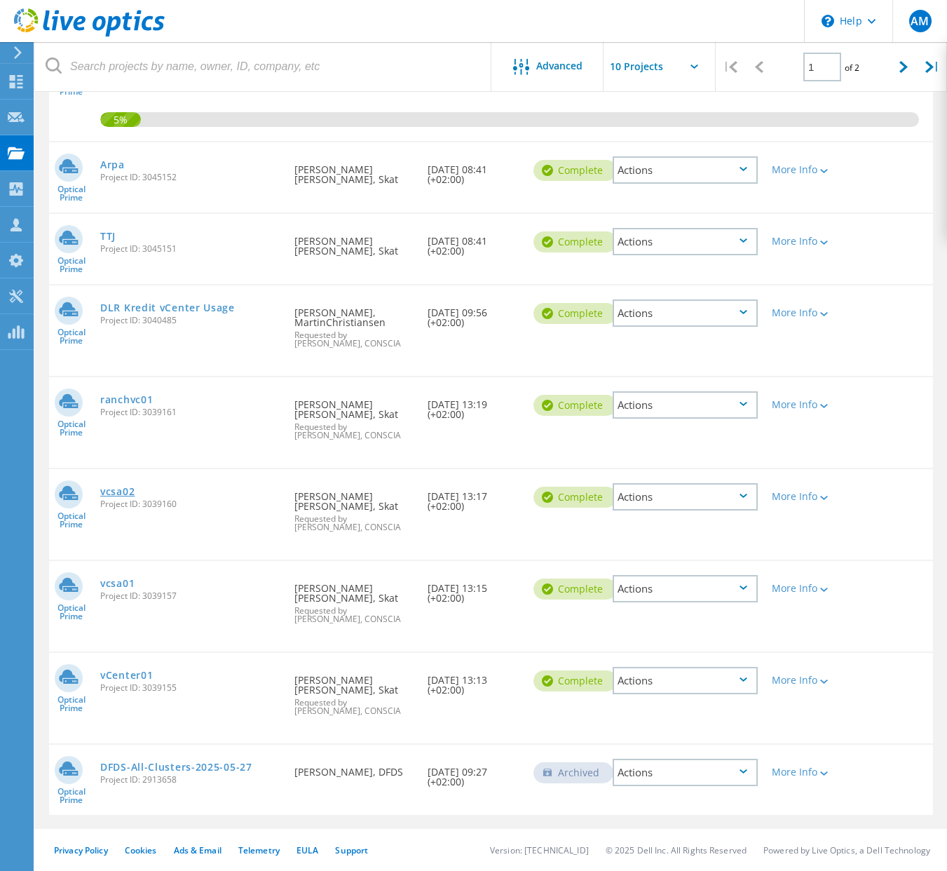
click at [116, 492] on link "vcsa02" at bounding box center [117, 492] width 34 height 10
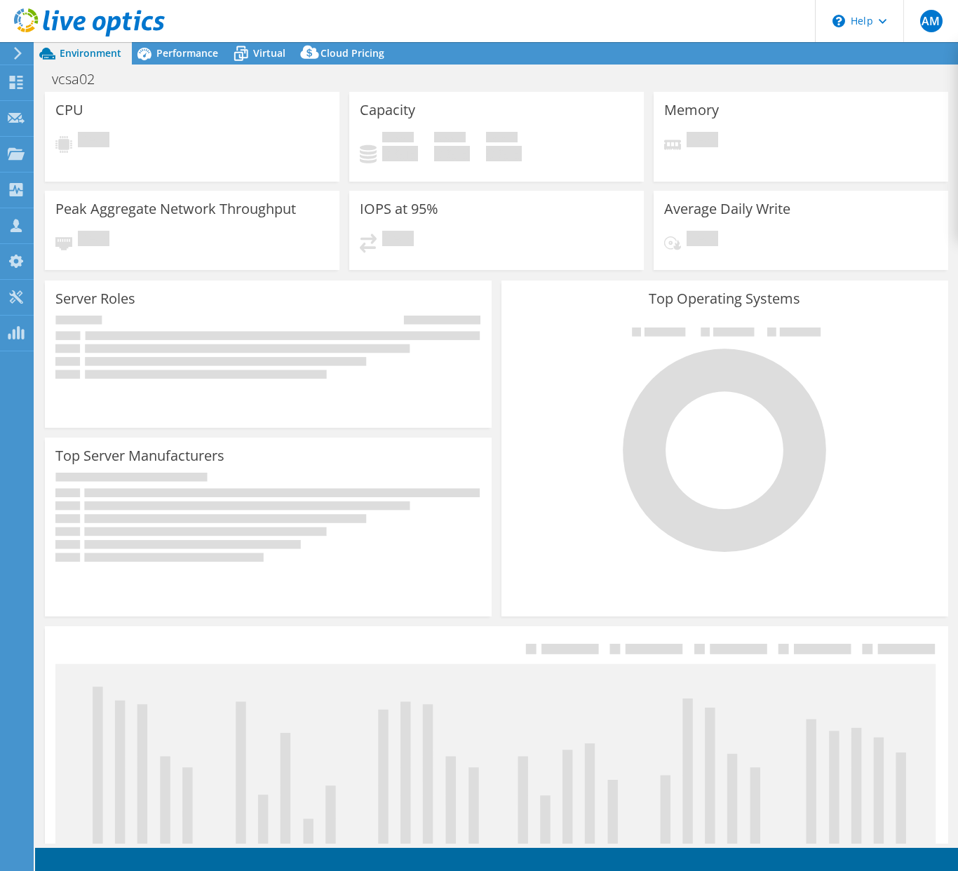
select select "USD"
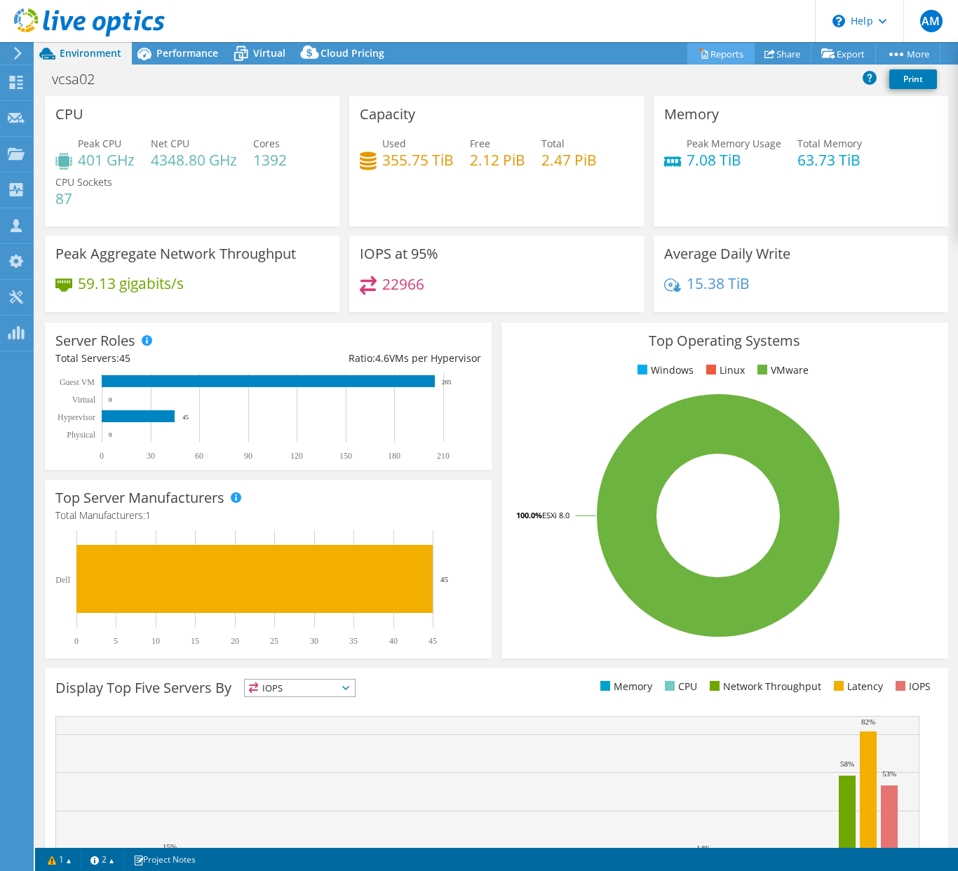
click at [714, 50] on link "Reports" at bounding box center [720, 54] width 67 height 22
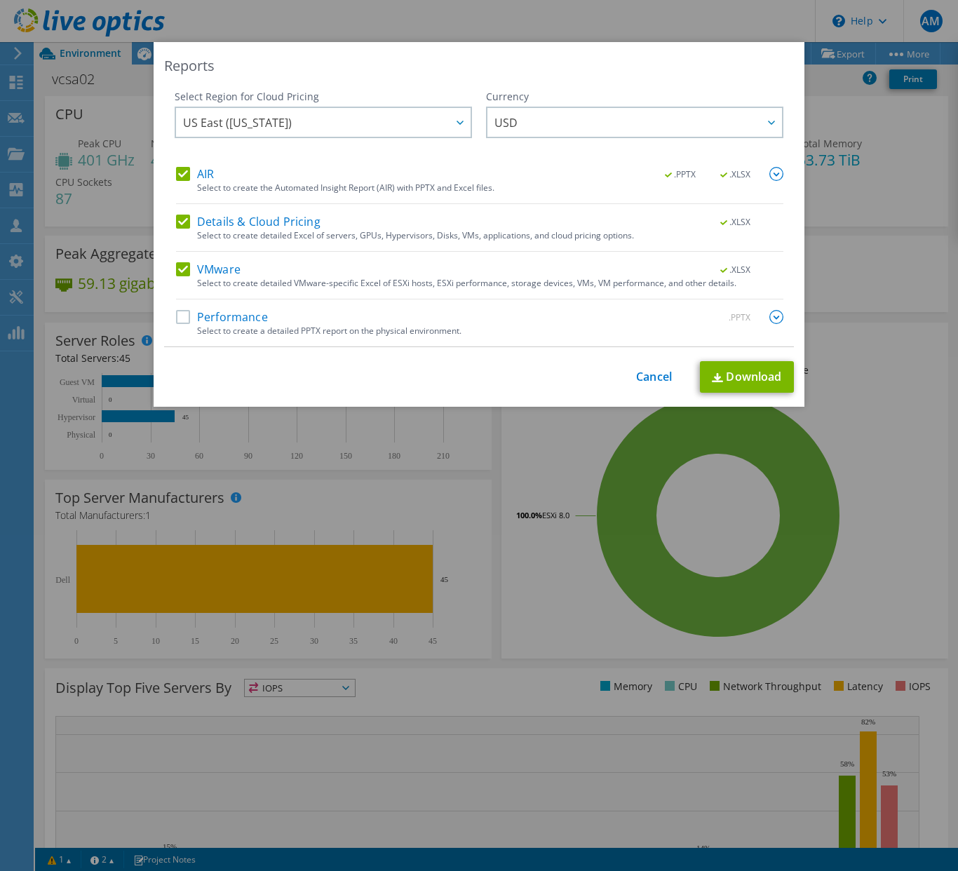
click at [180, 322] on label "Performance" at bounding box center [222, 317] width 92 height 14
click at [0, 0] on input "Performance" at bounding box center [0, 0] width 0 height 0
click at [732, 382] on link "Download" at bounding box center [747, 377] width 94 height 32
click at [652, 379] on link "Cancel" at bounding box center [654, 376] width 36 height 13
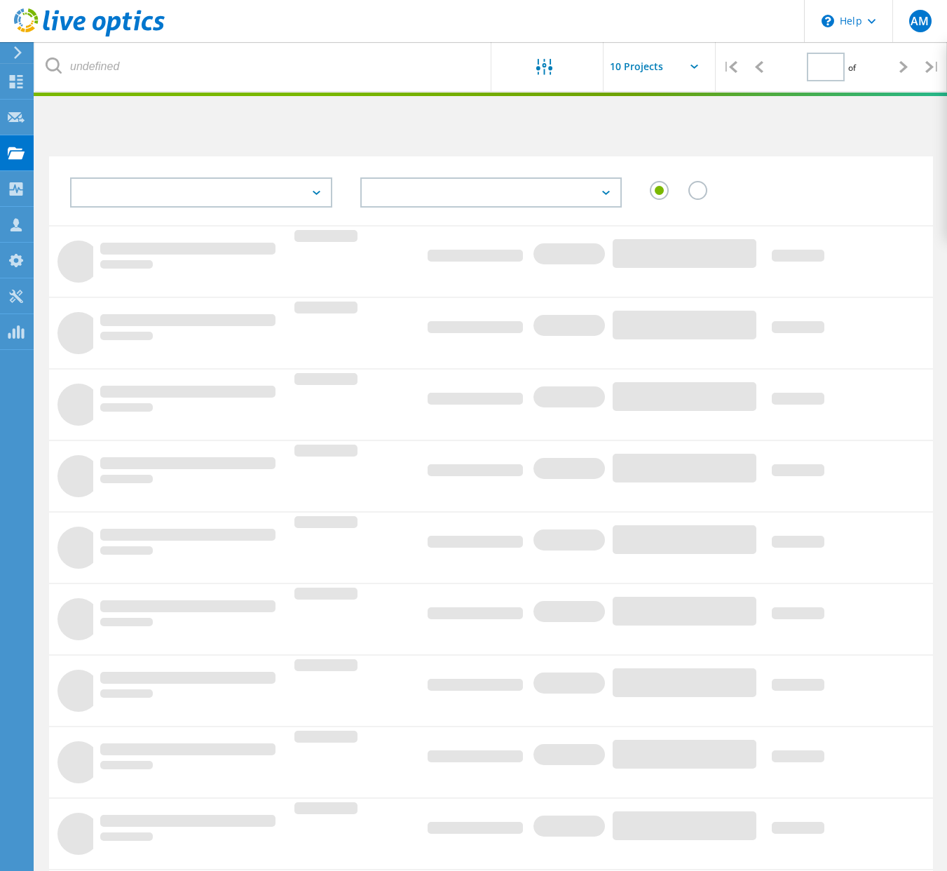
type input "1"
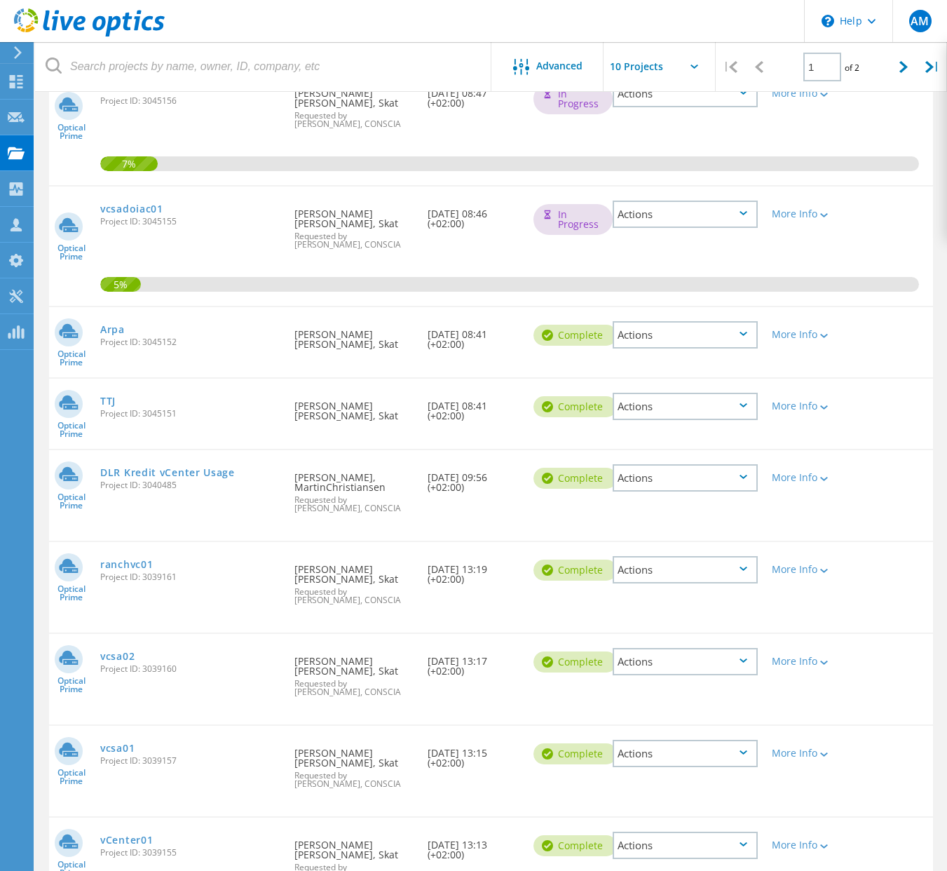
scroll to position [210, 0]
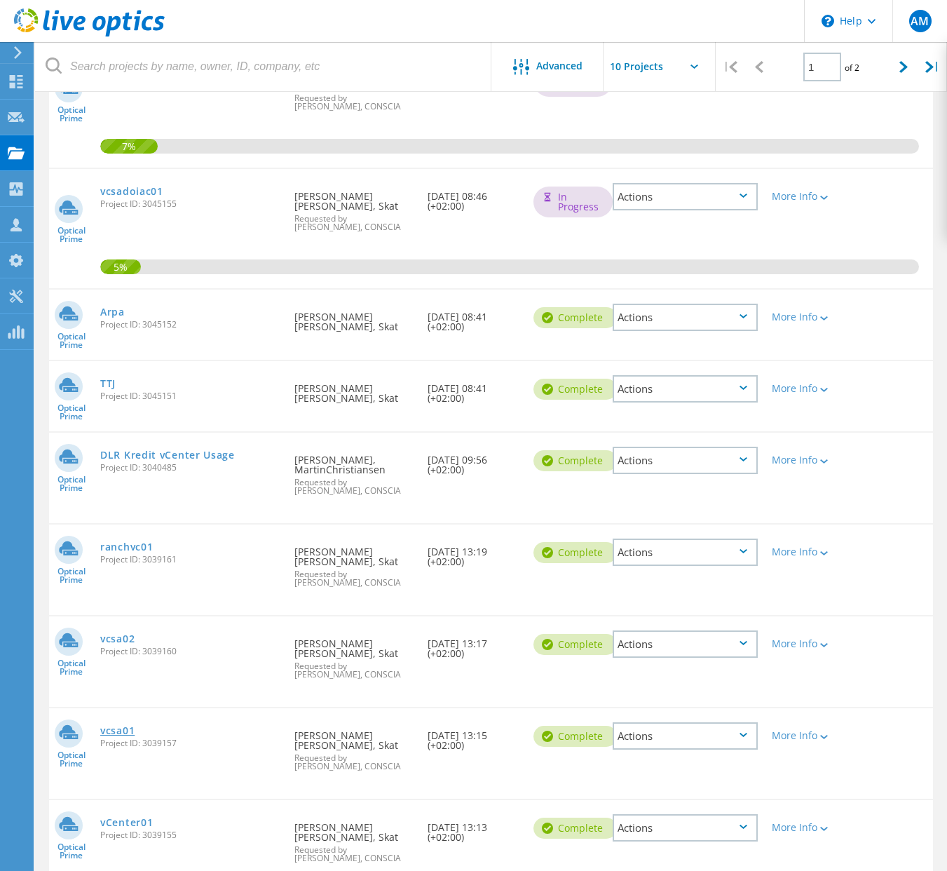
click at [114, 730] on link "vcsa01" at bounding box center [117, 731] width 34 height 10
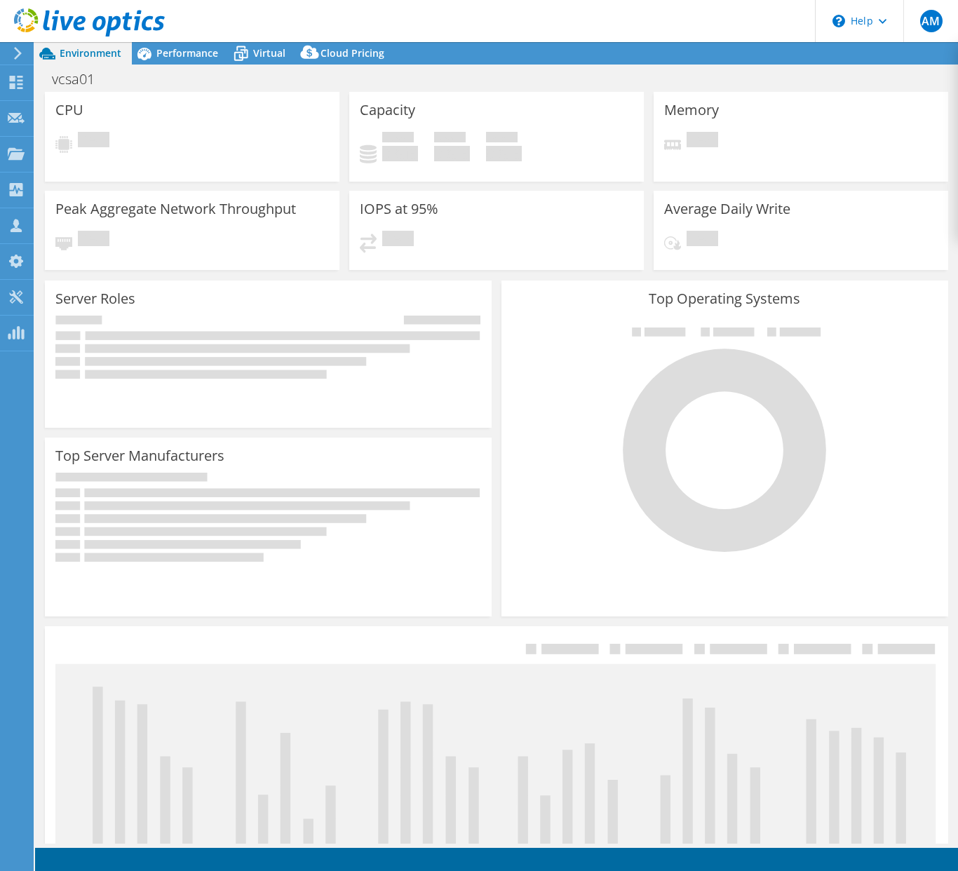
select select "USD"
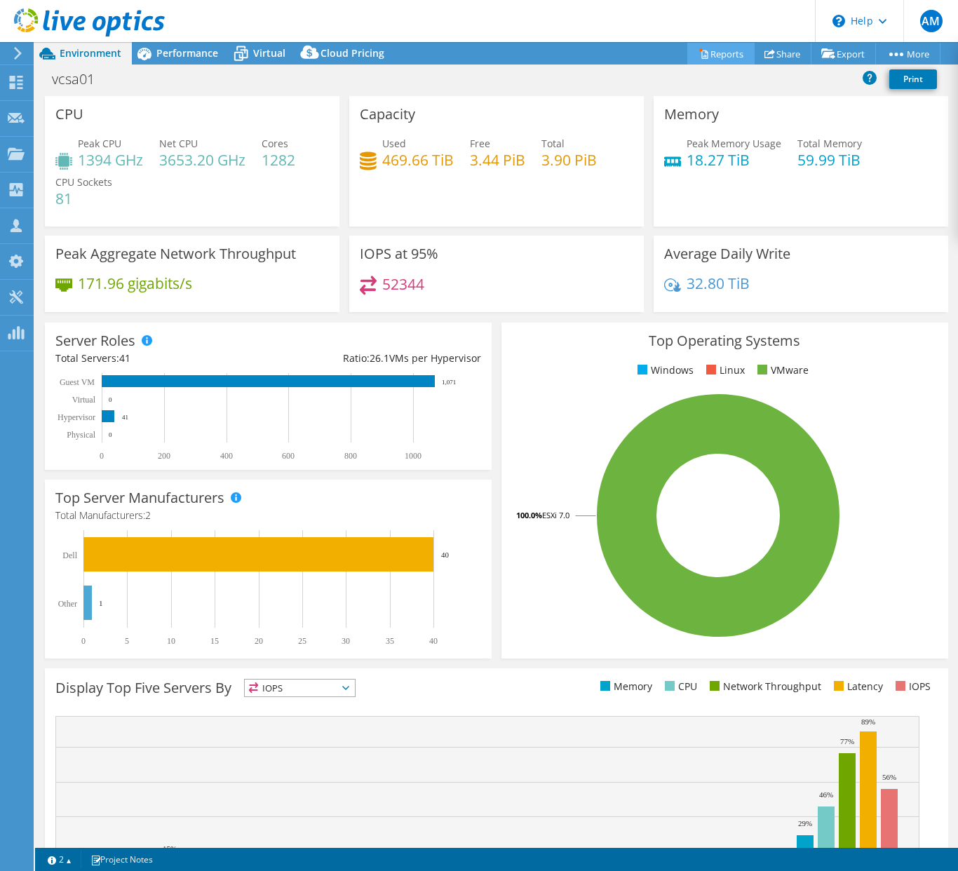
click at [706, 50] on link "Reports" at bounding box center [720, 54] width 67 height 22
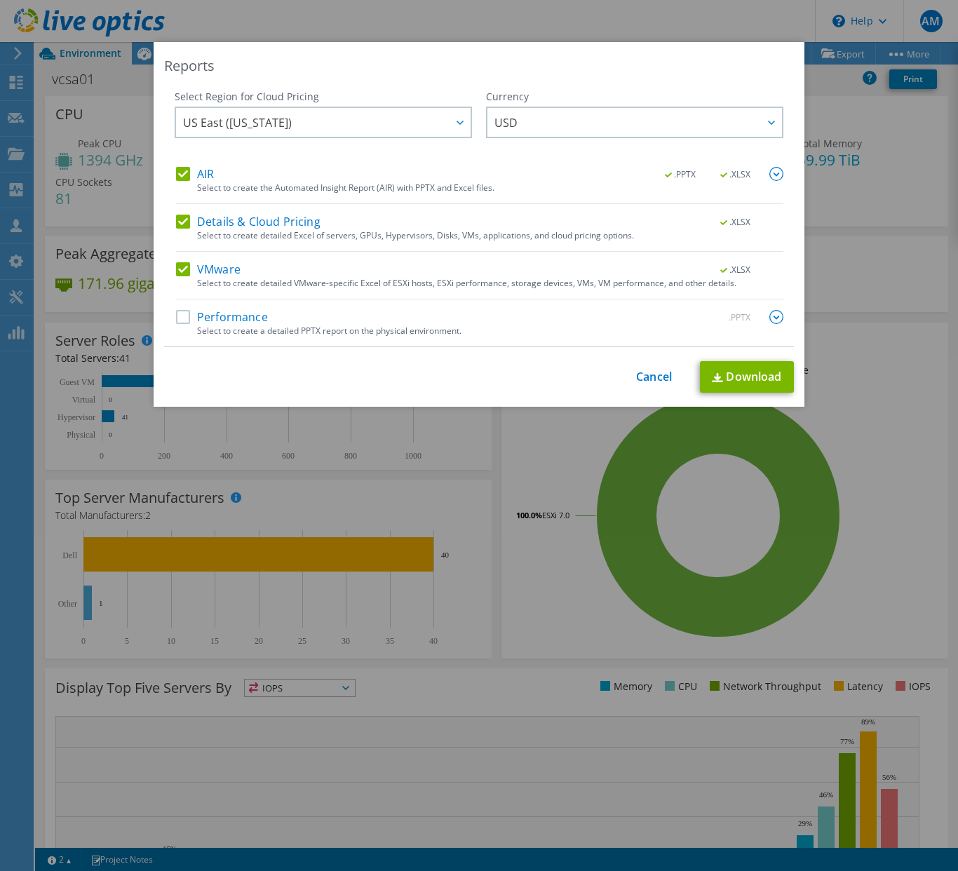
click at [177, 315] on label "Performance" at bounding box center [222, 317] width 92 height 14
click at [0, 0] on input "Performance" at bounding box center [0, 0] width 0 height 0
click at [749, 383] on link "Download" at bounding box center [747, 377] width 94 height 32
click at [655, 370] on link "Cancel" at bounding box center [654, 376] width 36 height 13
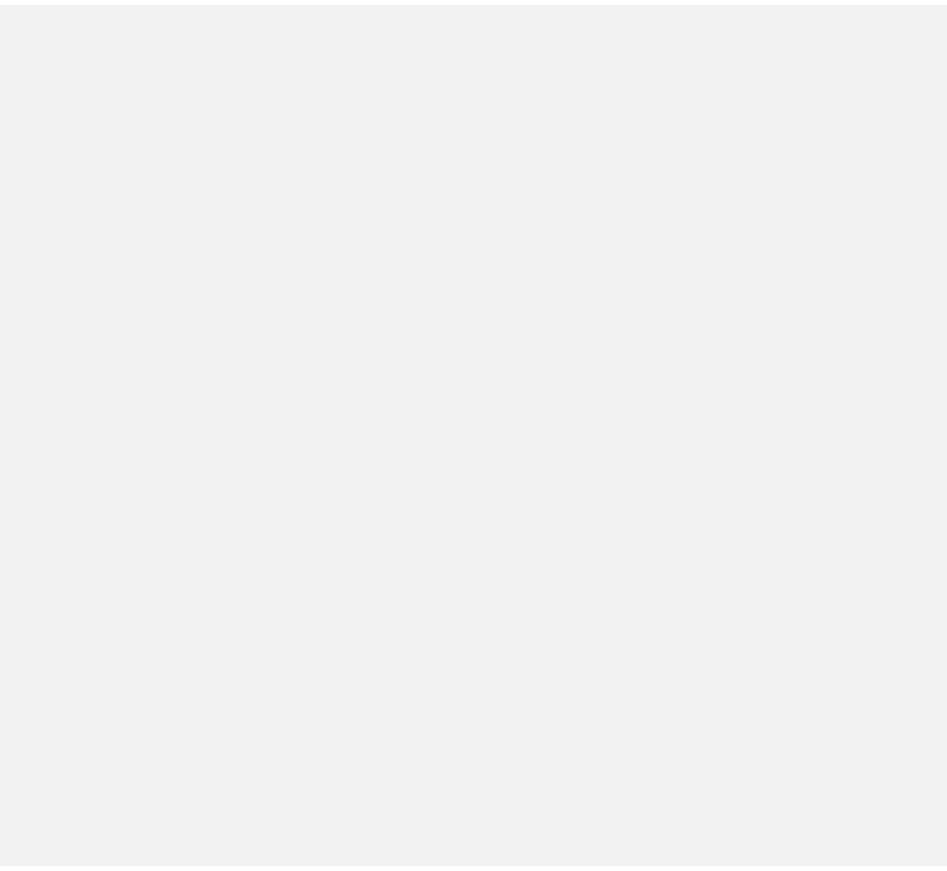
scroll to position [39, 0]
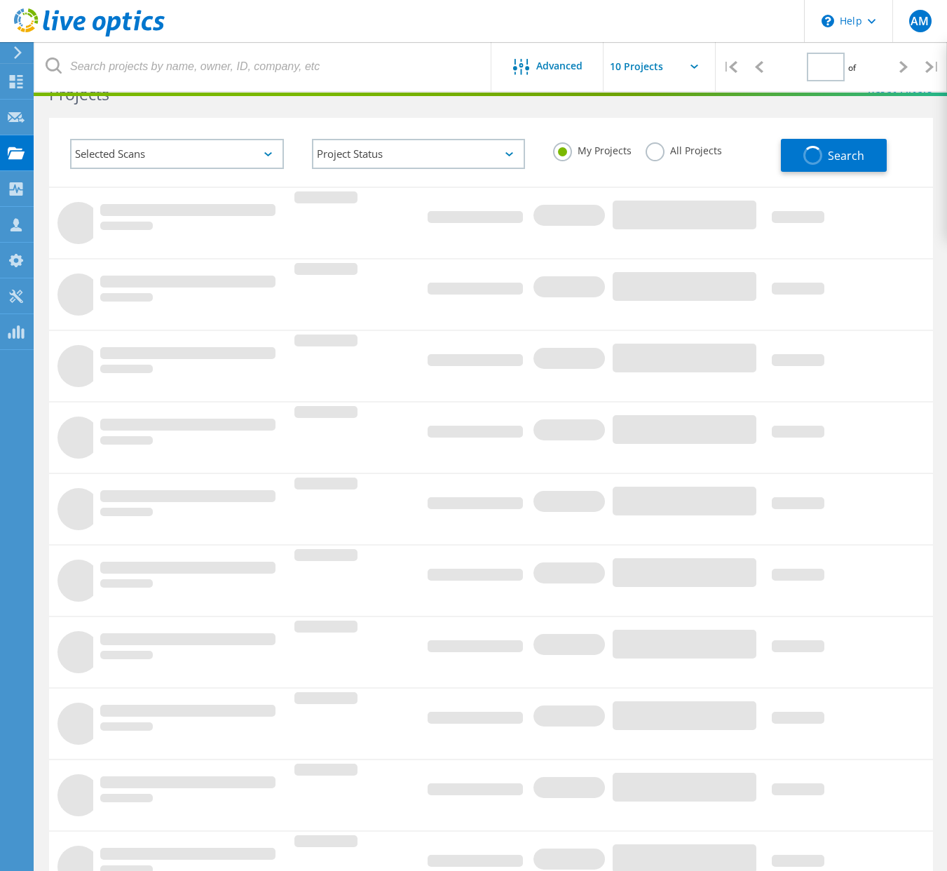
type input "1"
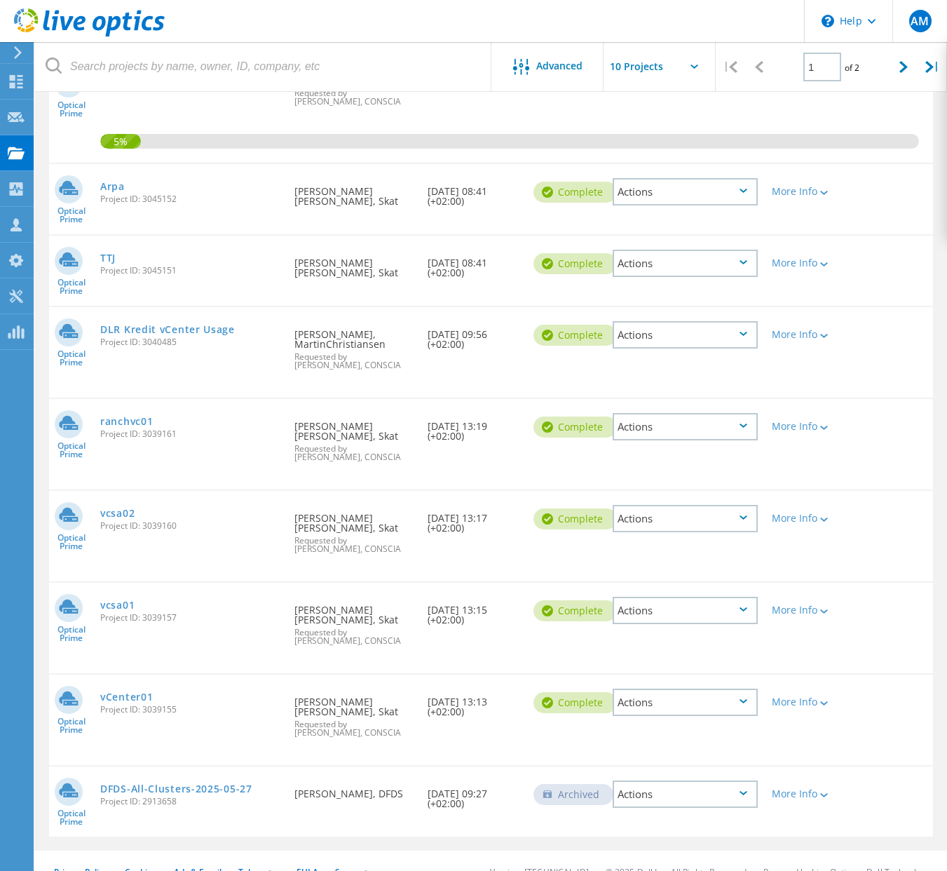
scroll to position [358, 0]
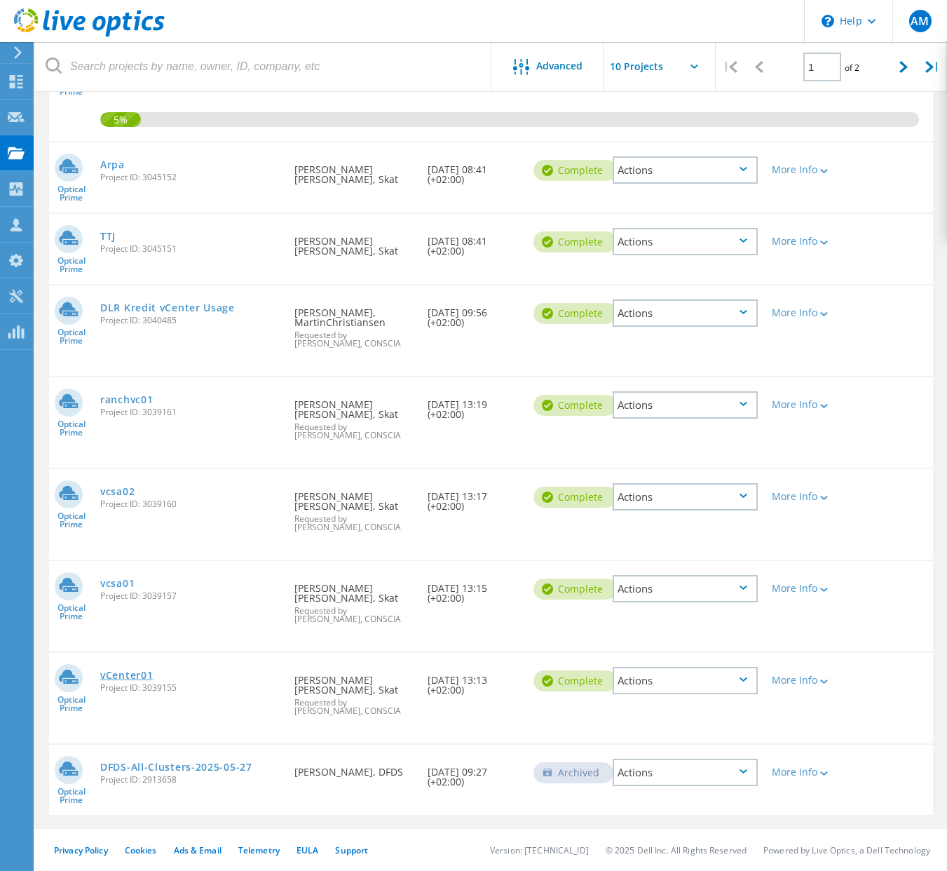
click at [143, 676] on link "vCenter01" at bounding box center [126, 675] width 53 height 10
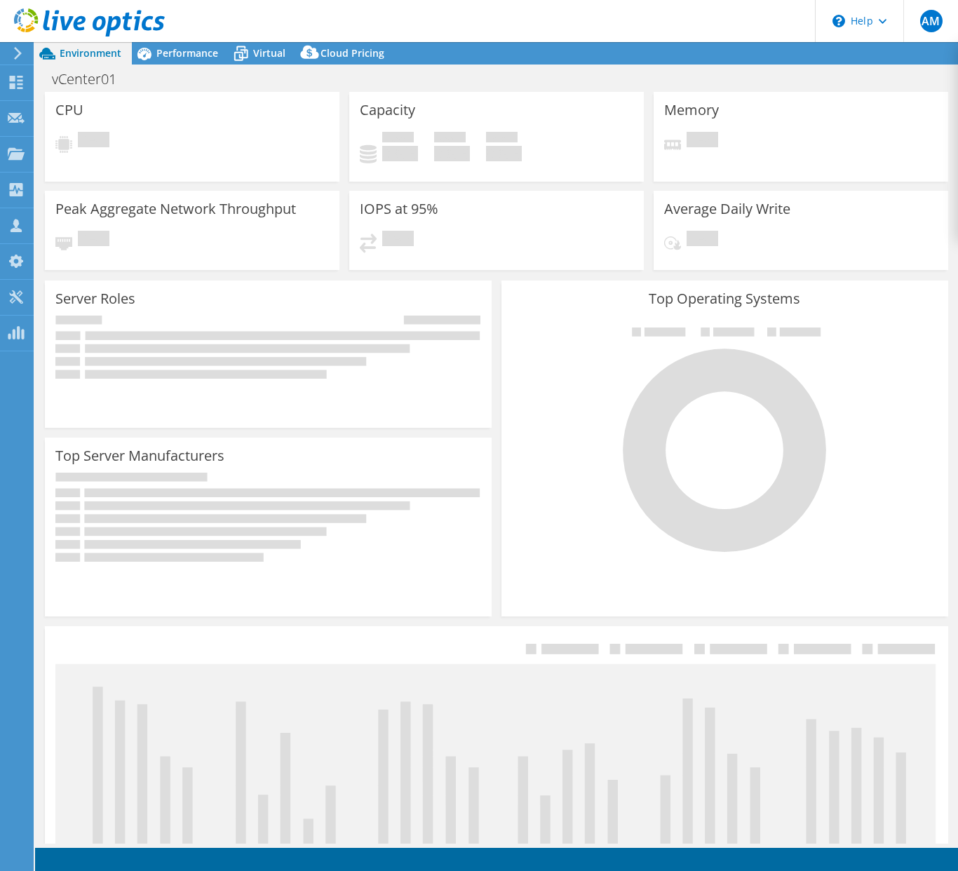
select select "USD"
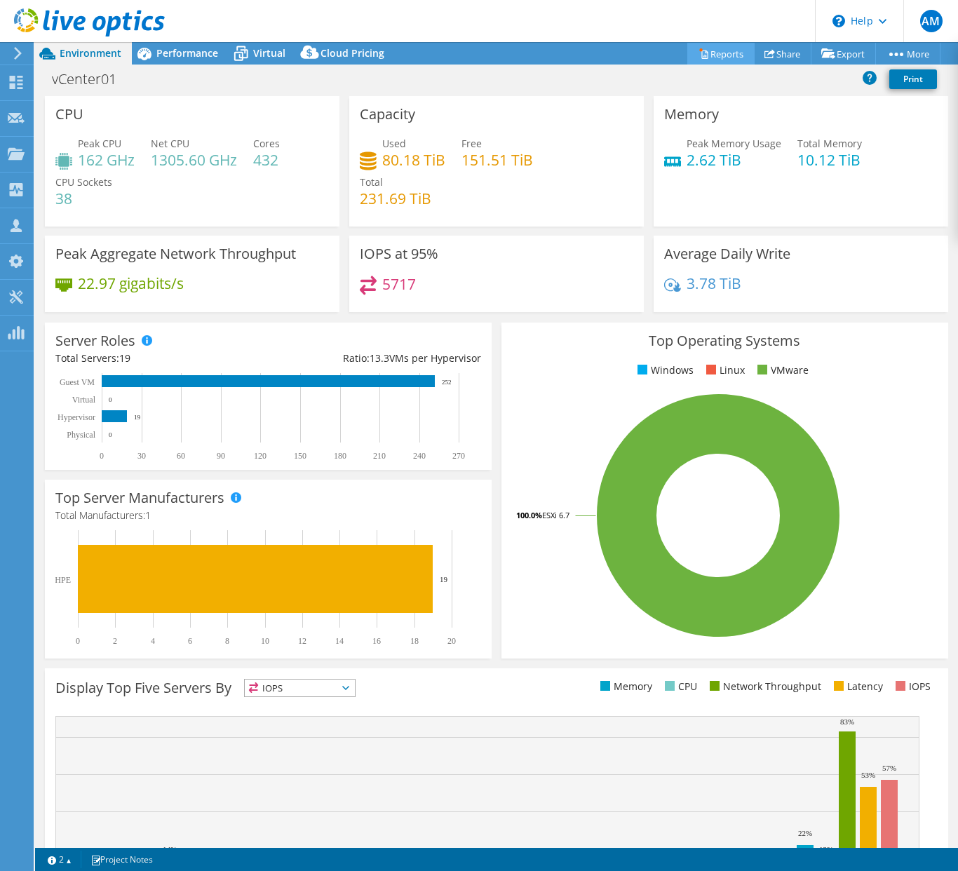
click at [714, 54] on link "Reports" at bounding box center [720, 54] width 67 height 22
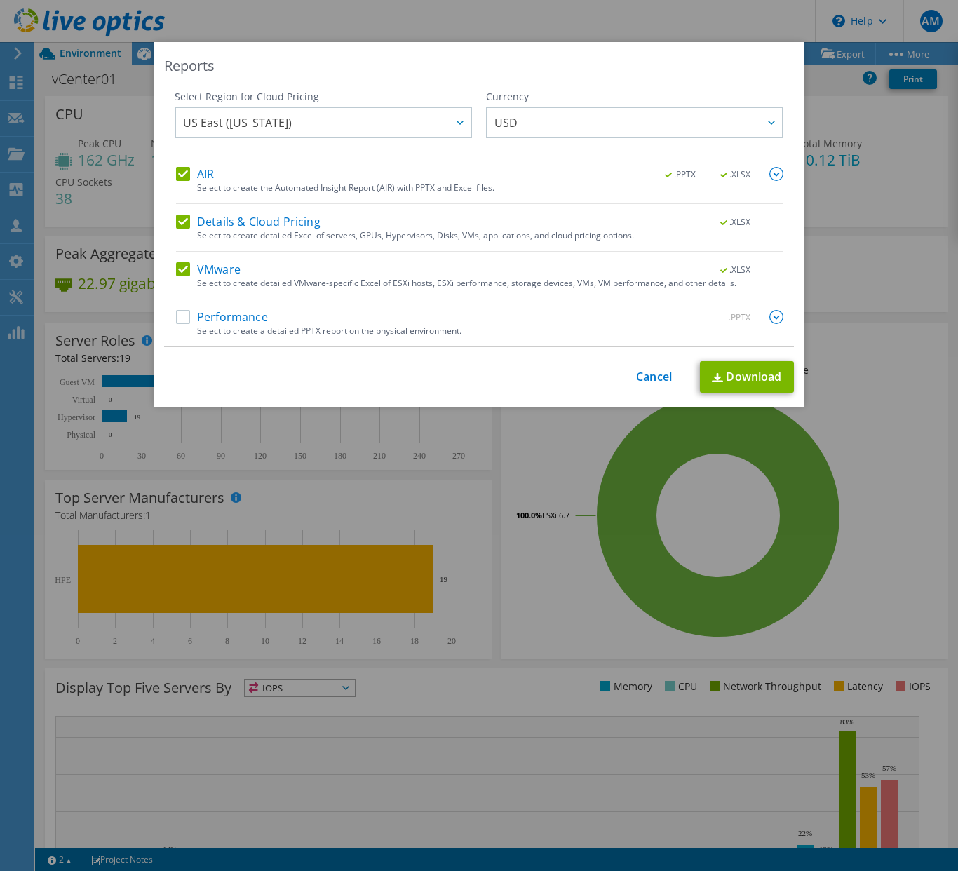
click at [185, 320] on label "Performance" at bounding box center [222, 317] width 92 height 14
click at [0, 0] on input "Performance" at bounding box center [0, 0] width 0 height 0
drag, startPoint x: 748, startPoint y: 374, endPoint x: 740, endPoint y: 374, distance: 7.7
click at [749, 374] on link "Download" at bounding box center [747, 377] width 94 height 32
click at [563, 369] on div "This process may take a while, please wait... Cancel Download" at bounding box center [479, 377] width 630 height 32
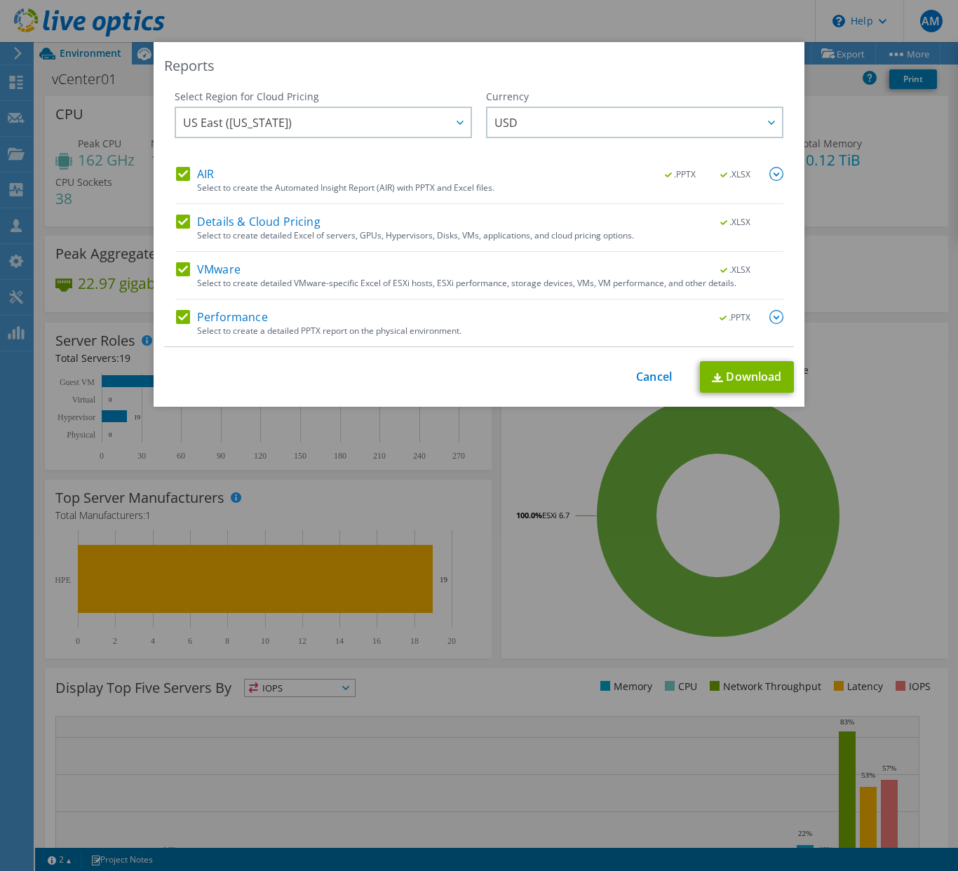
click at [559, 372] on div "This process may take a while, please wait... Cancel Download" at bounding box center [479, 377] width 630 height 32
click at [623, 378] on div "This process may take a while, please wait... Cancel Download" at bounding box center [479, 377] width 630 height 32
click at [640, 377] on link "Cancel" at bounding box center [654, 376] width 36 height 13
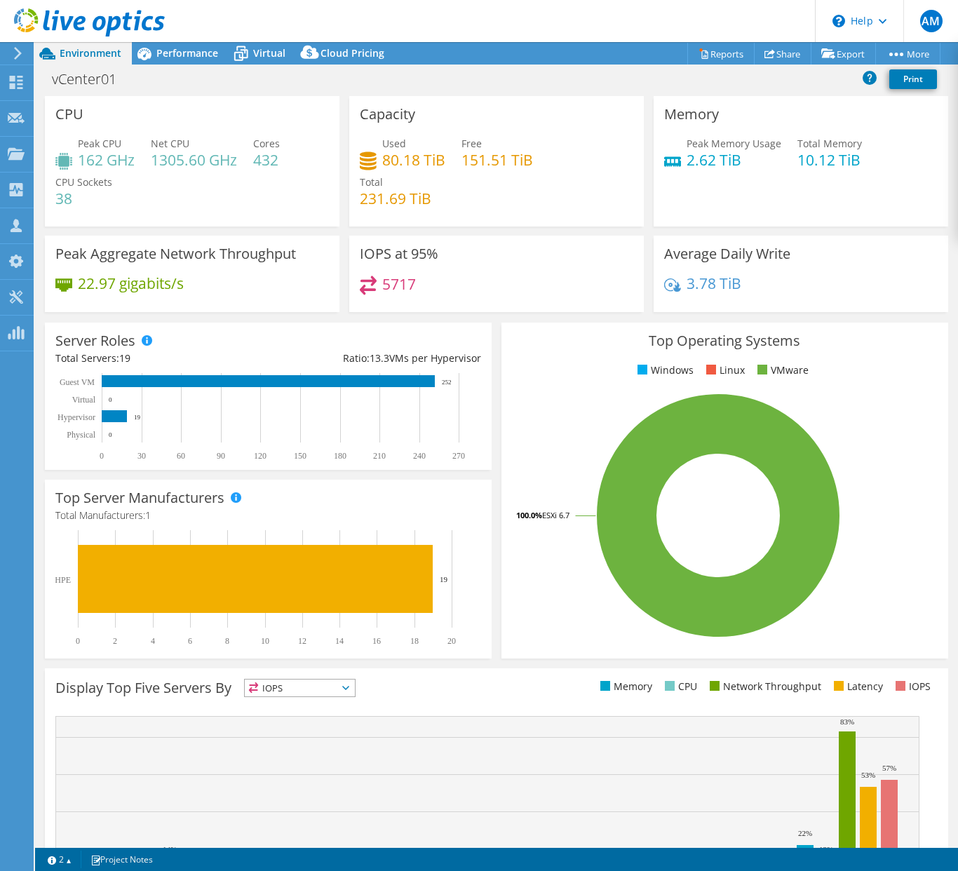
click at [10, 56] on div at bounding box center [15, 53] width 15 height 13
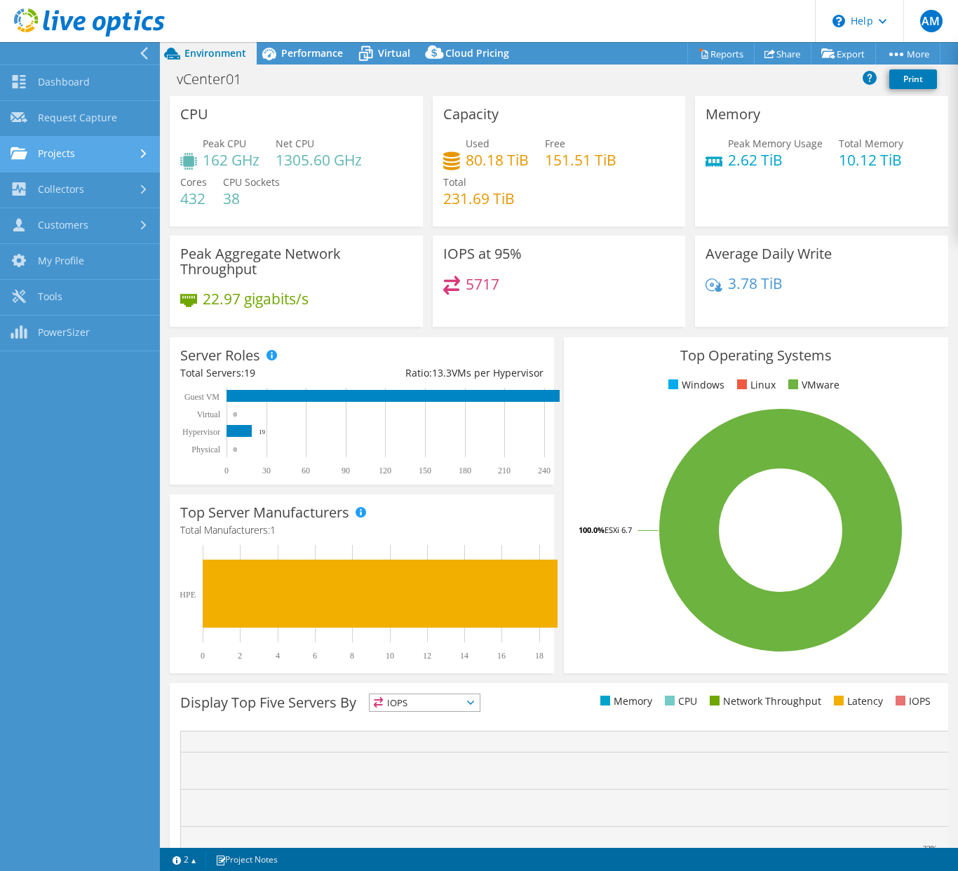
click at [52, 157] on link "Projects" at bounding box center [80, 155] width 160 height 36
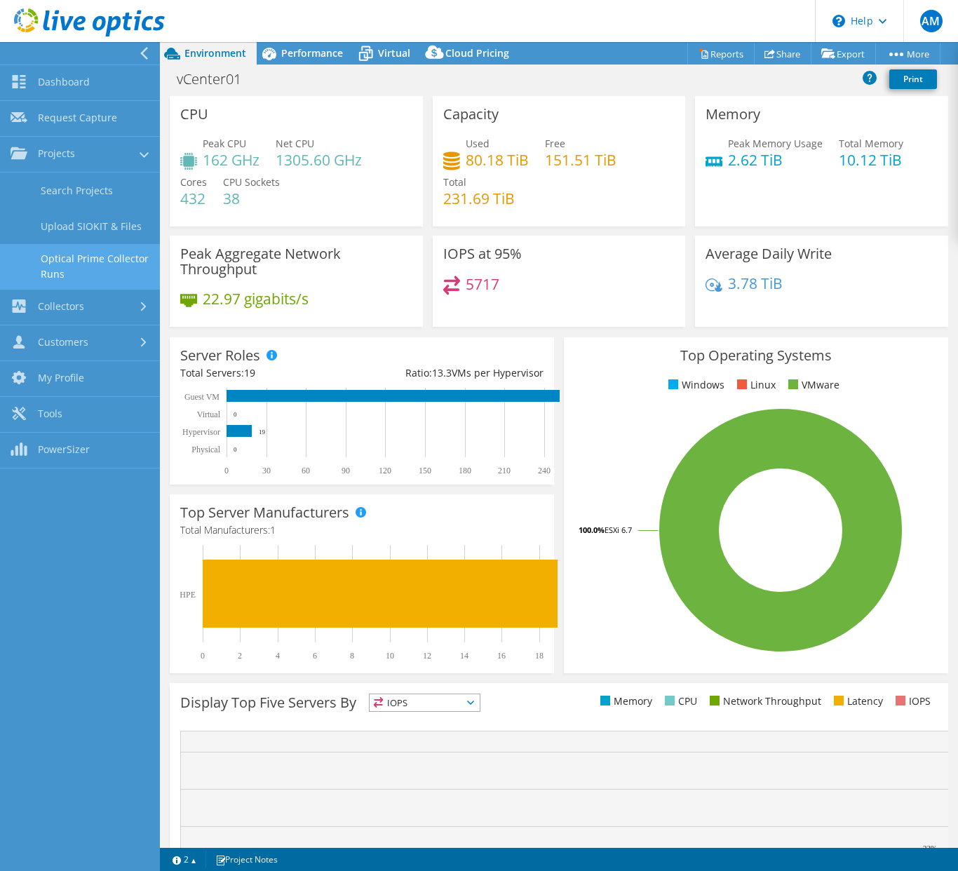
click at [113, 259] on link "Optical Prime Collector Runs" at bounding box center [80, 266] width 160 height 45
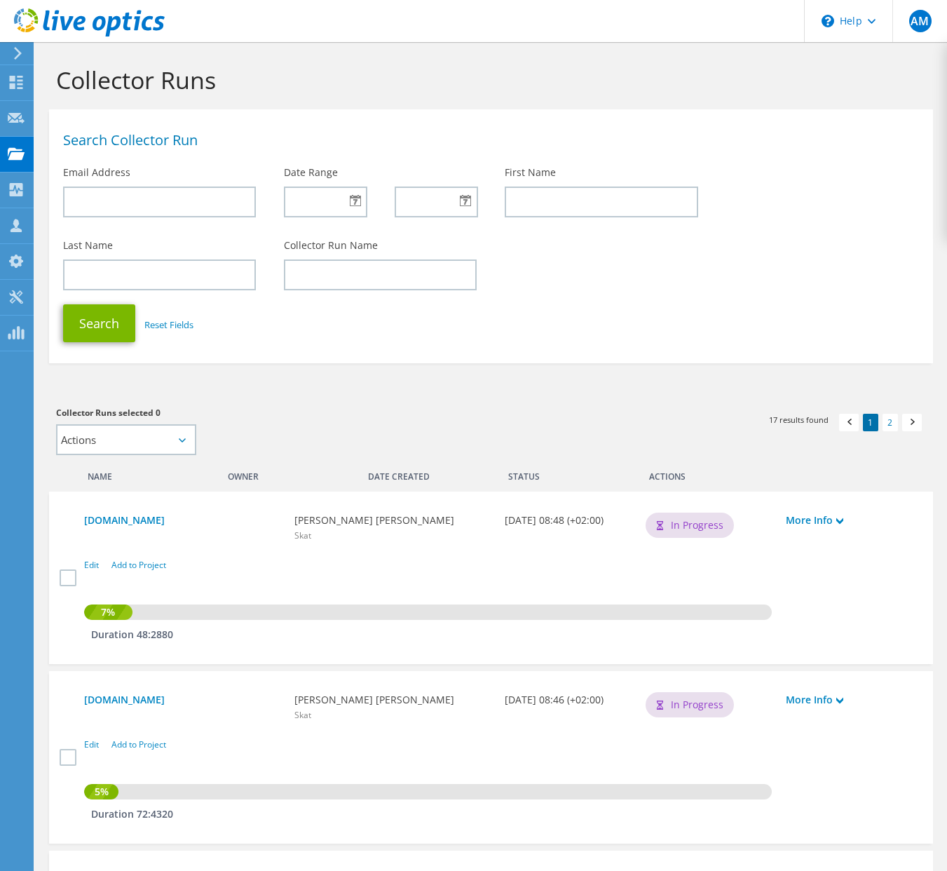
click at [15, 78] on icon at bounding box center [16, 82] width 17 height 13
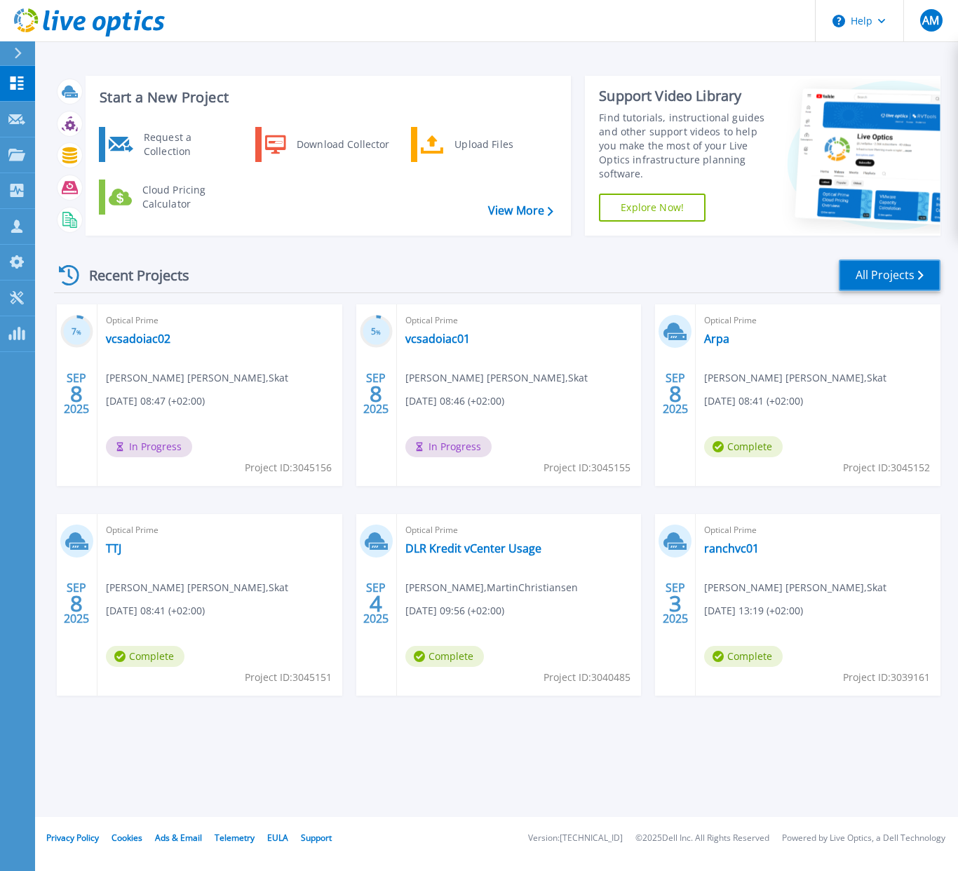
click at [860, 273] on link "All Projects" at bounding box center [889, 275] width 102 height 32
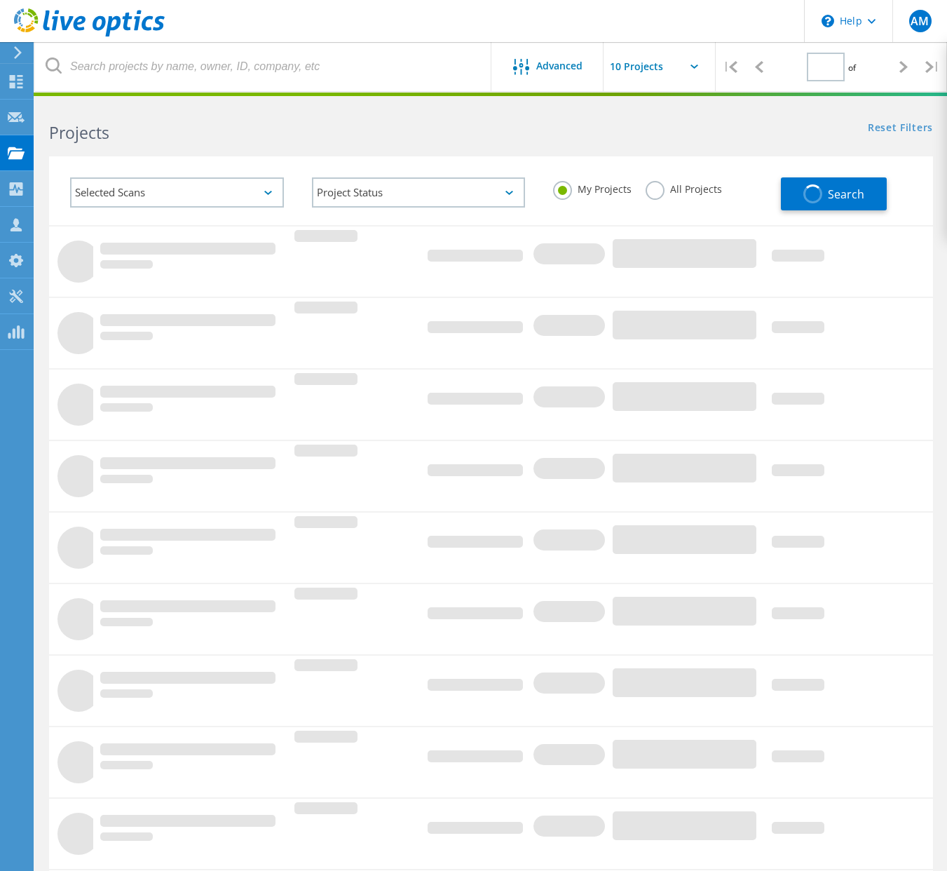
type input "1"
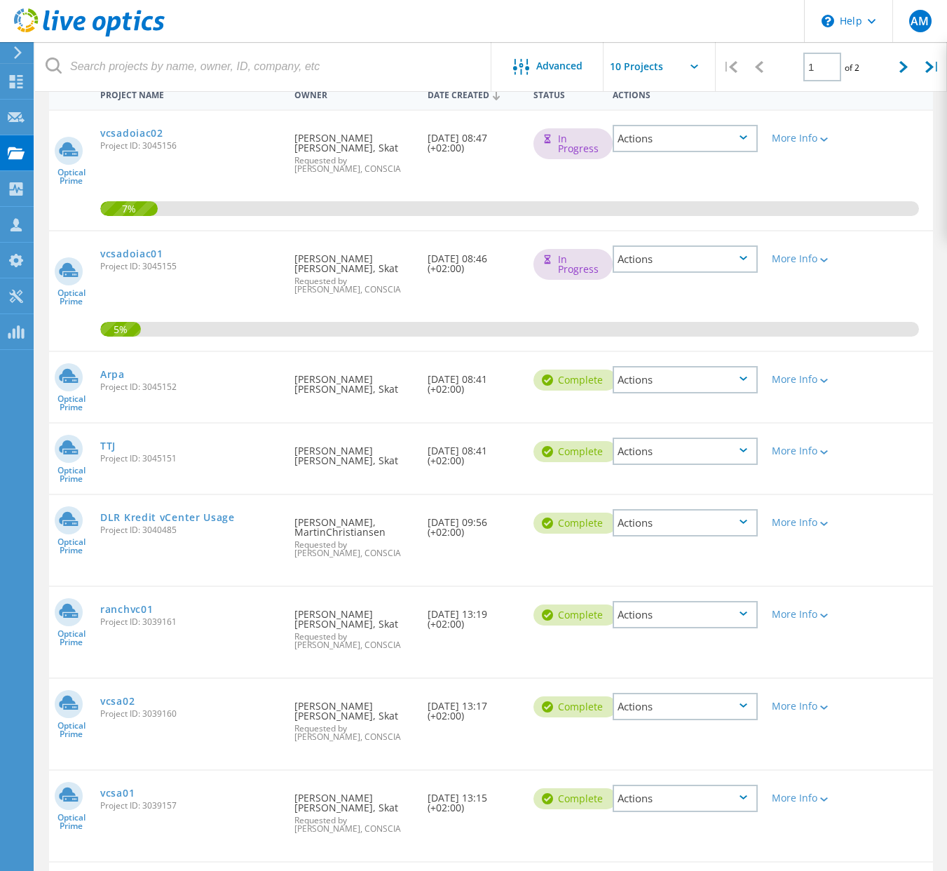
scroll to position [147, 0]
click at [817, 264] on div at bounding box center [822, 260] width 11 height 8
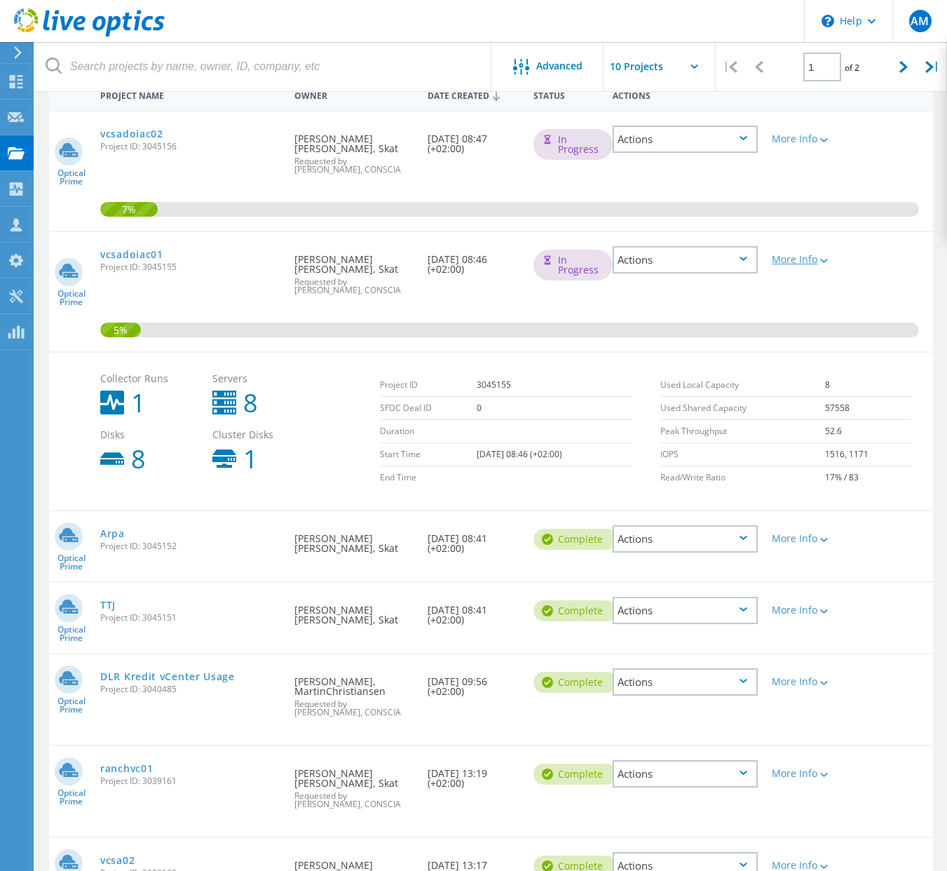
click at [817, 264] on div at bounding box center [822, 260] width 11 height 8
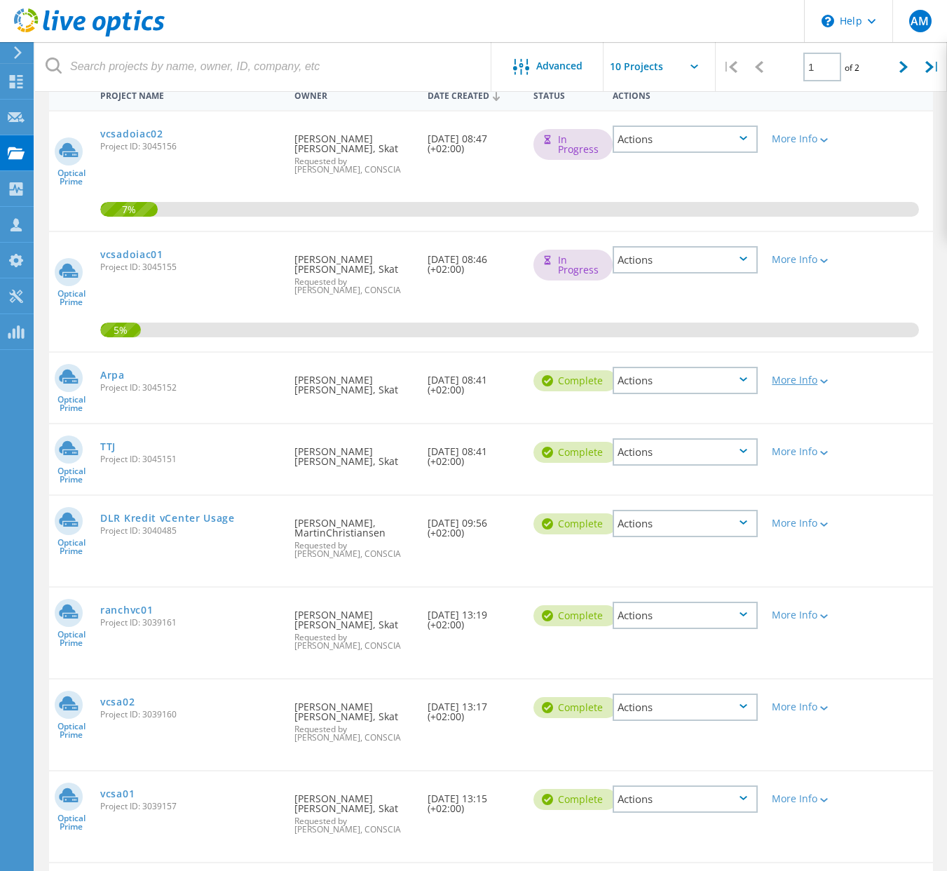
click at [784, 385] on div "More Info" at bounding box center [800, 380] width 57 height 10
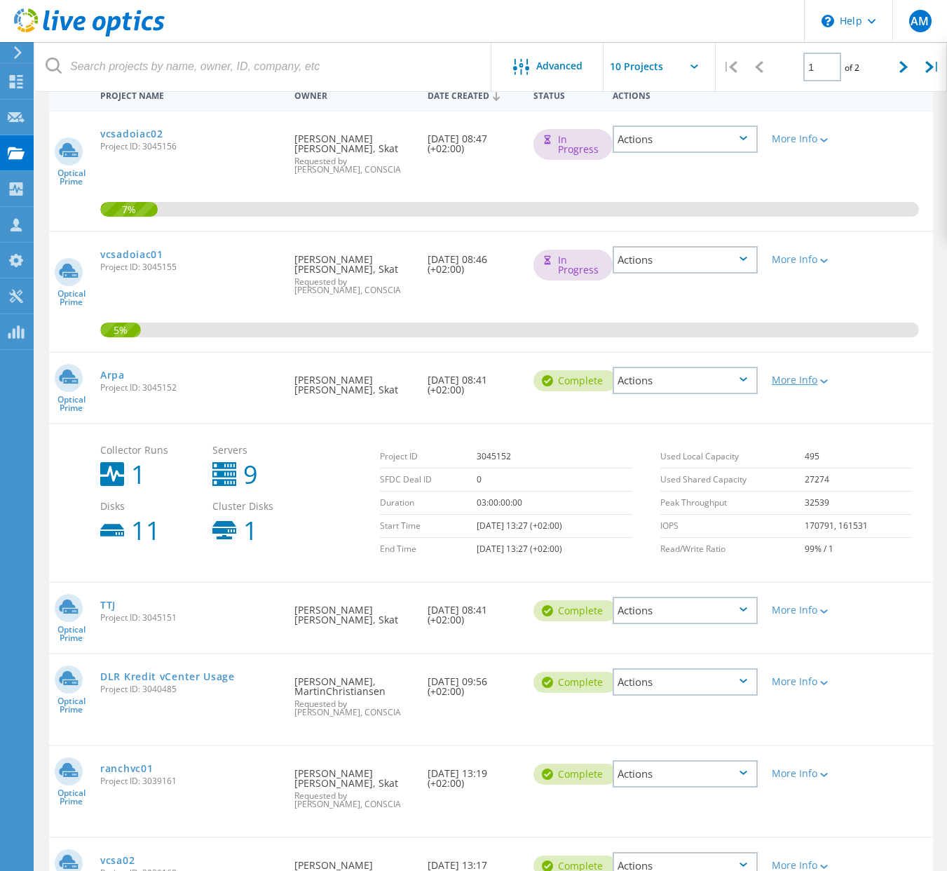
click at [784, 385] on div "More Info" at bounding box center [800, 380] width 57 height 10
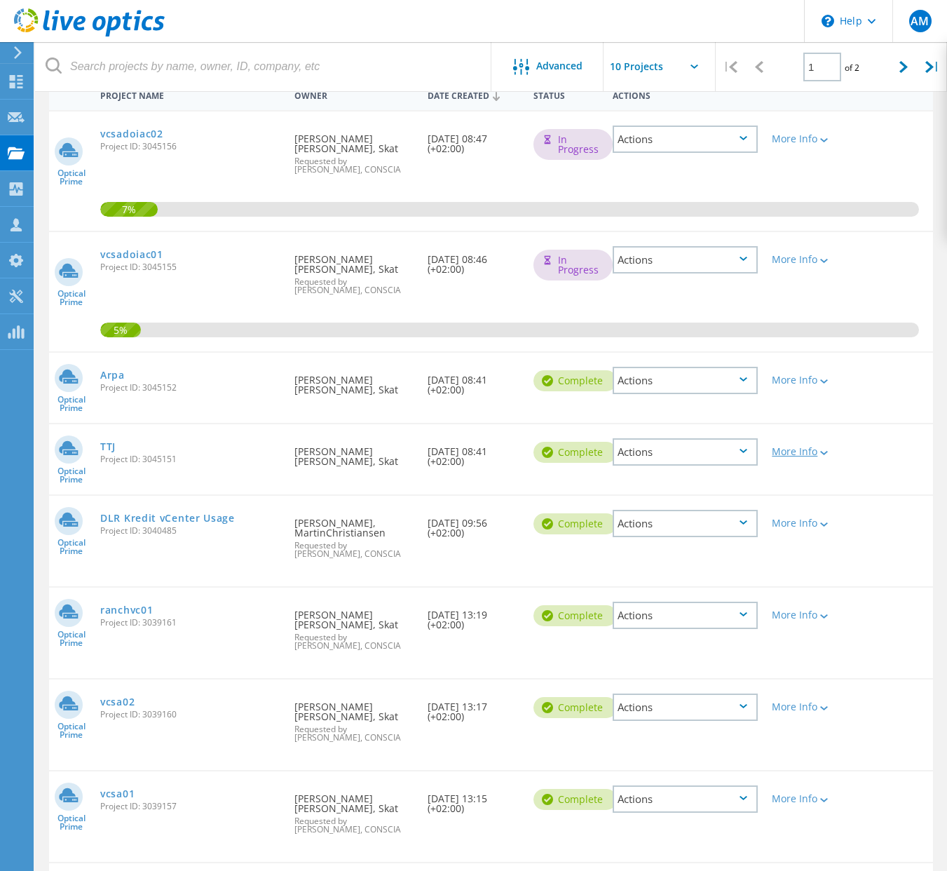
click at [820, 455] on icon at bounding box center [824, 453] width 8 height 4
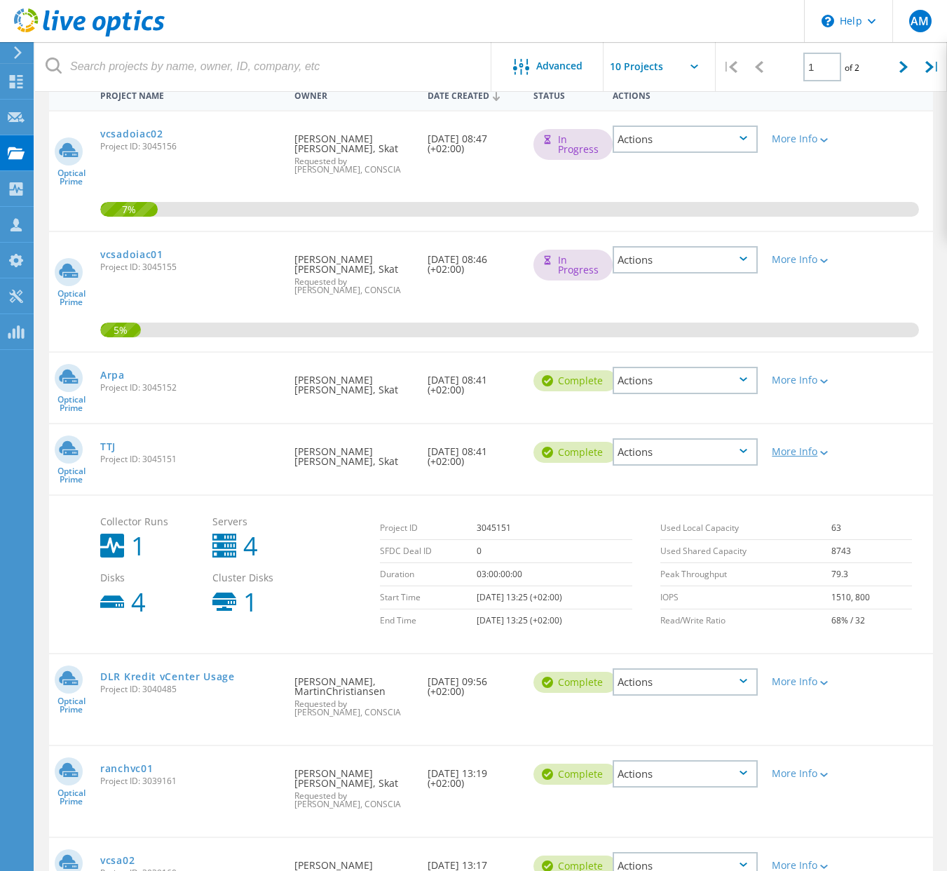
click at [820, 455] on icon at bounding box center [824, 453] width 8 height 4
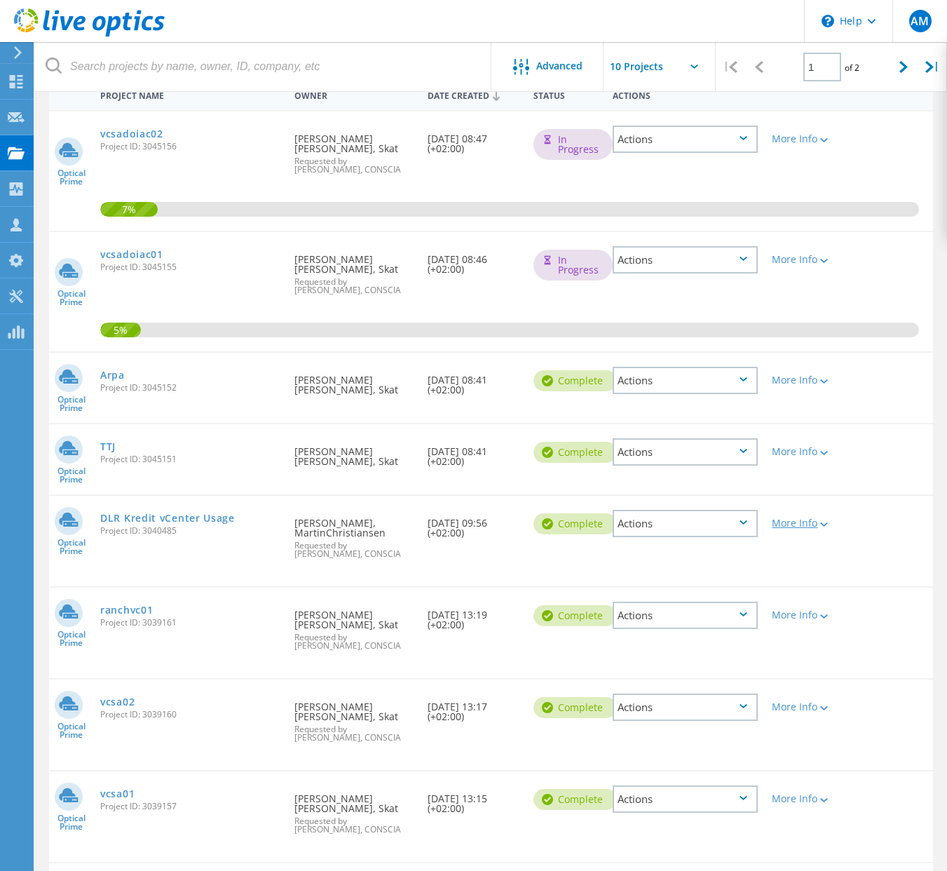
click at [820, 526] on icon at bounding box center [824, 524] width 8 height 4
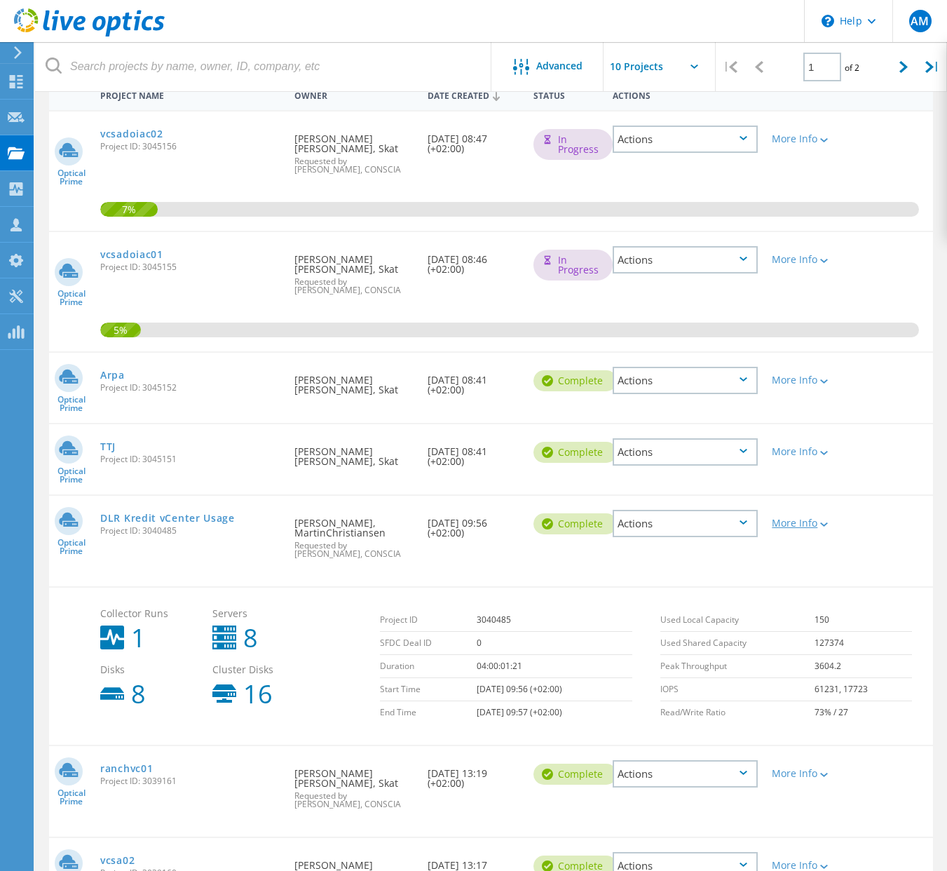
click at [820, 526] on icon at bounding box center [824, 524] width 8 height 4
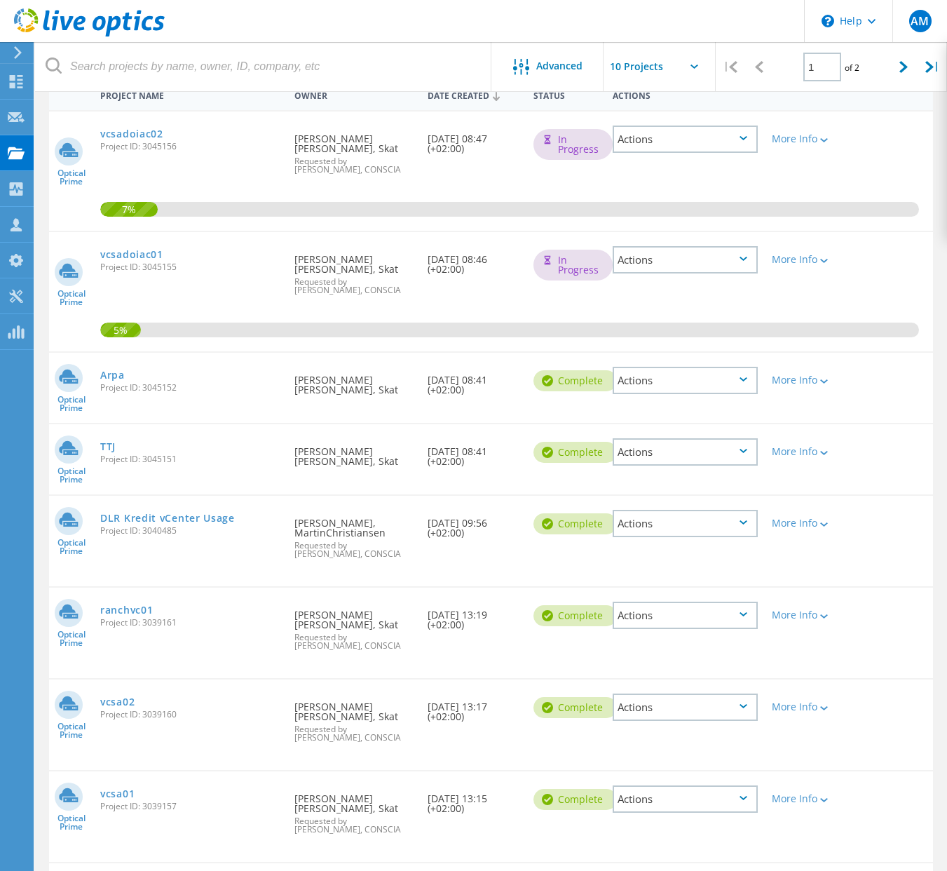
click at [783, 630] on div "More Info" at bounding box center [800, 610] width 71 height 46
click at [817, 620] on div at bounding box center [822, 615] width 11 height 8
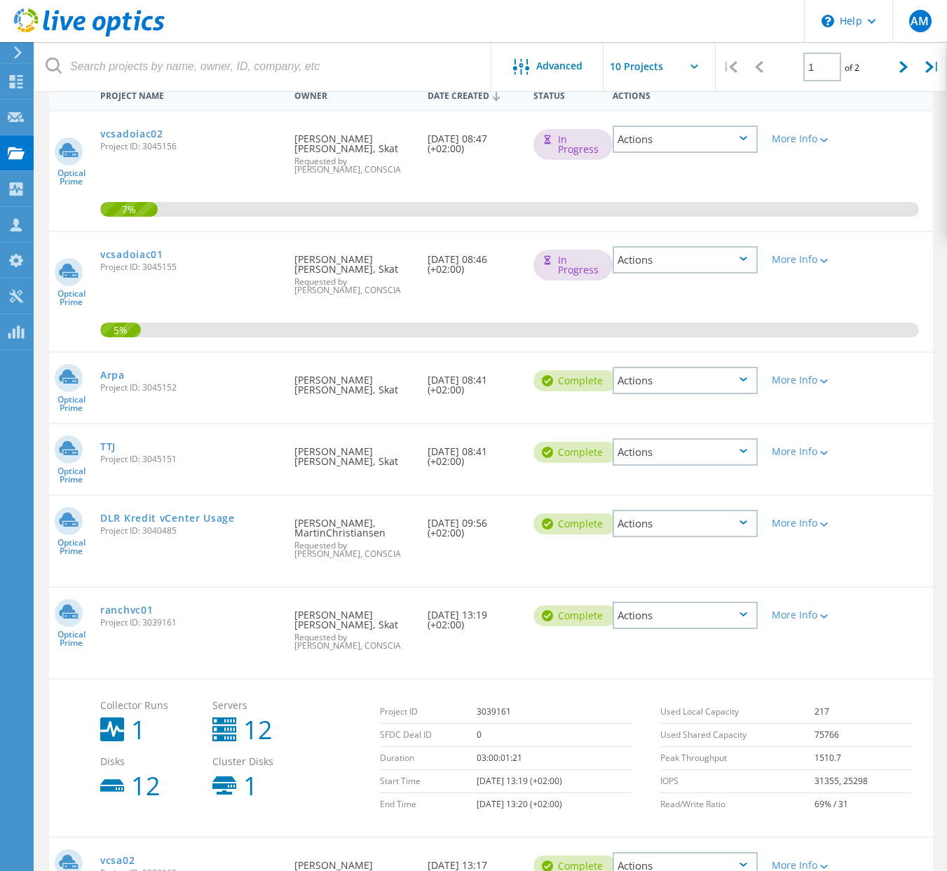
click at [782, 631] on div "More Info" at bounding box center [800, 610] width 71 height 46
click at [786, 620] on div "More Info" at bounding box center [800, 615] width 57 height 10
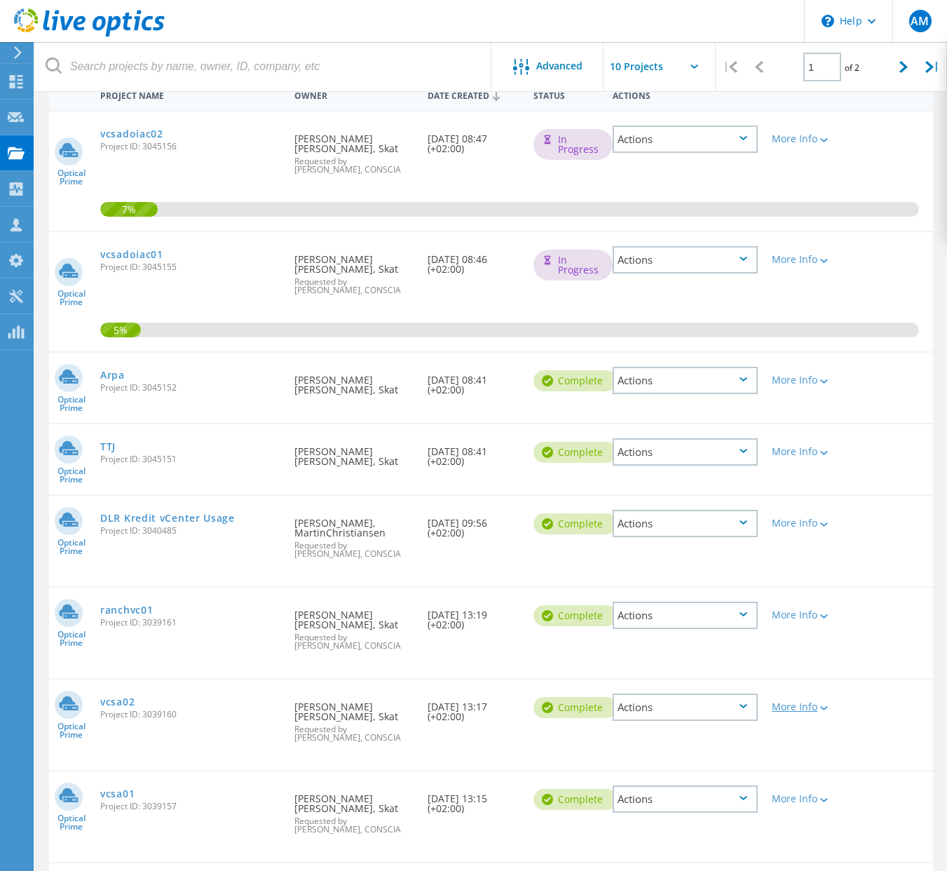
click at [817, 712] on div at bounding box center [822, 707] width 11 height 8
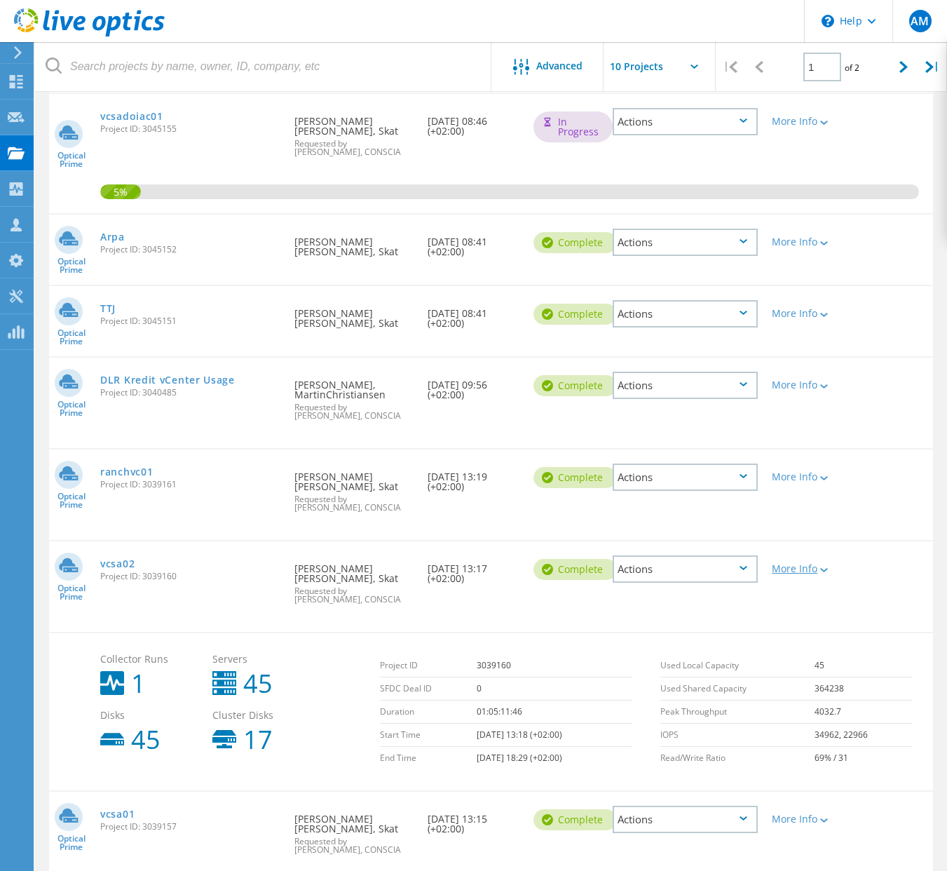
scroll to position [287, 0]
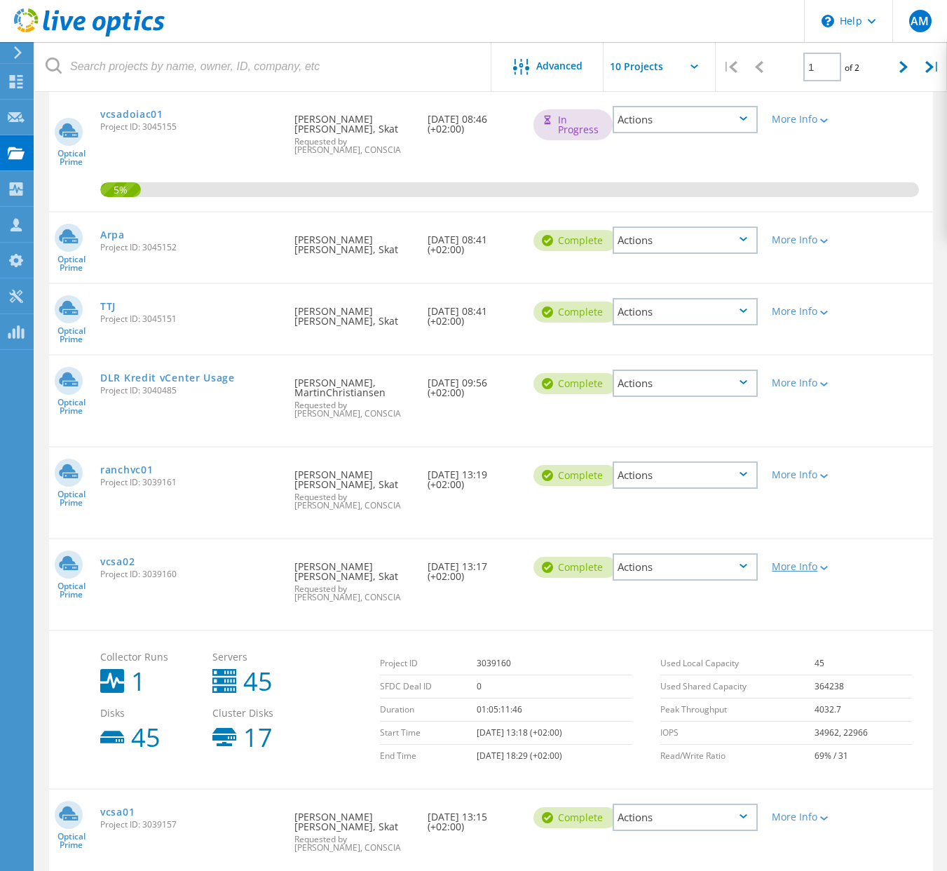
click at [817, 571] on div at bounding box center [822, 567] width 11 height 8
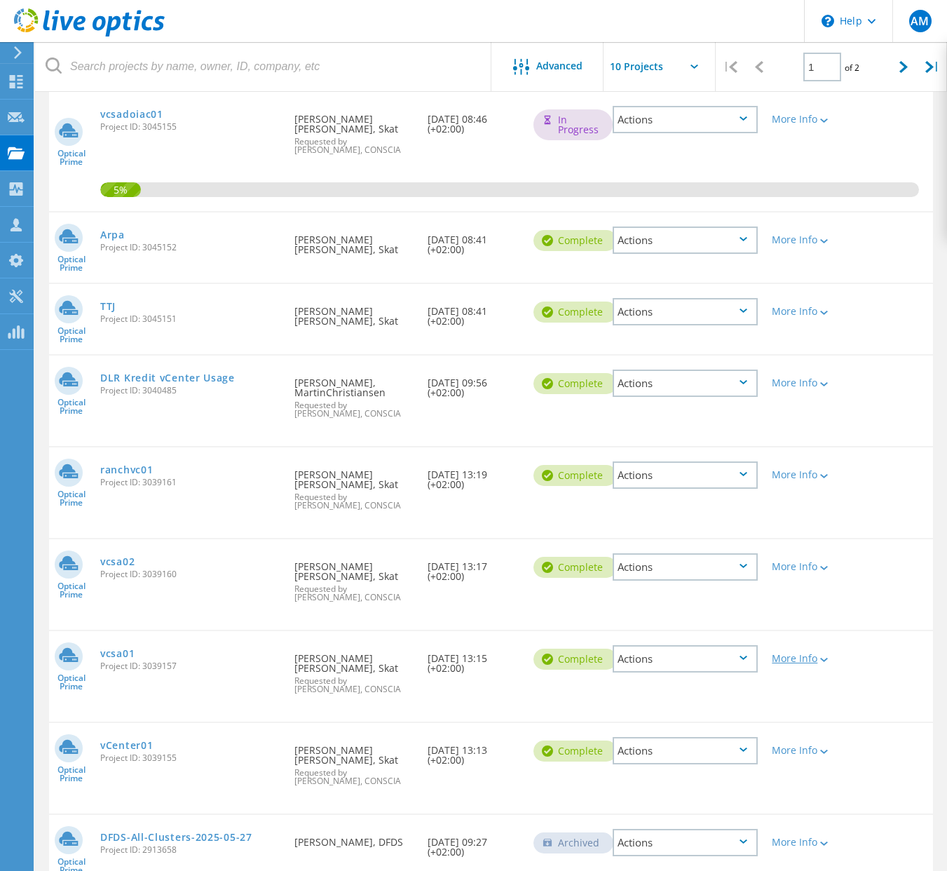
click at [817, 663] on div at bounding box center [822, 659] width 11 height 8
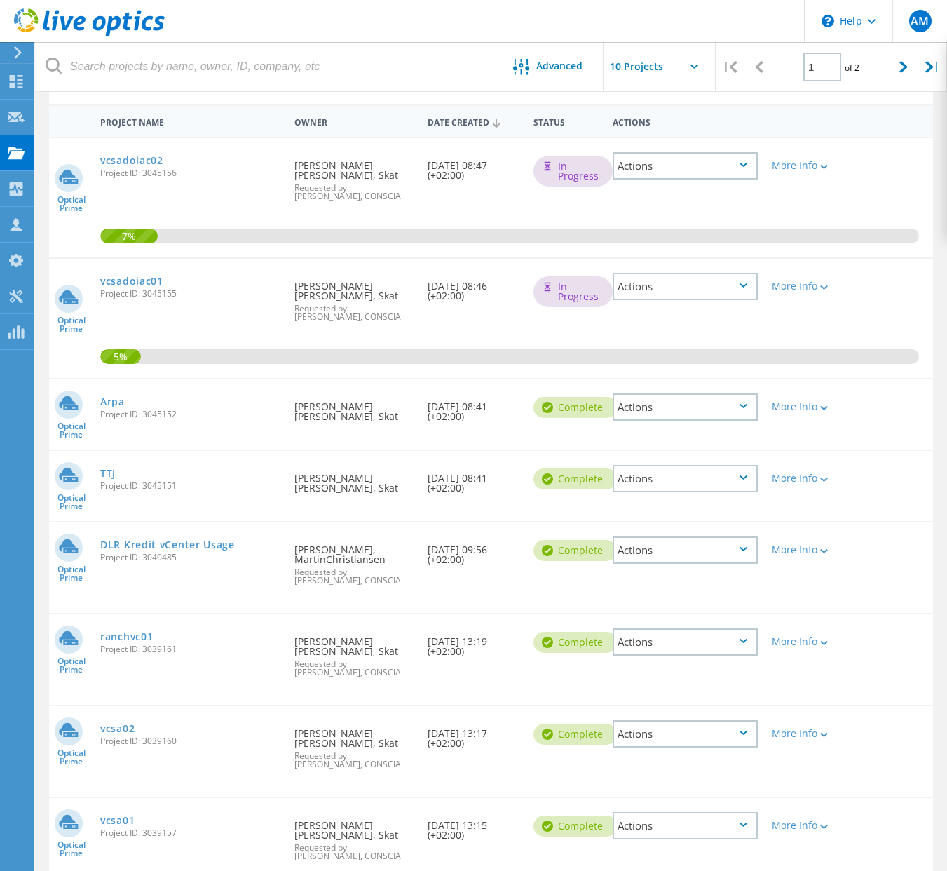
scroll to position [95, 0]
